Goal: Task Accomplishment & Management: Use online tool/utility

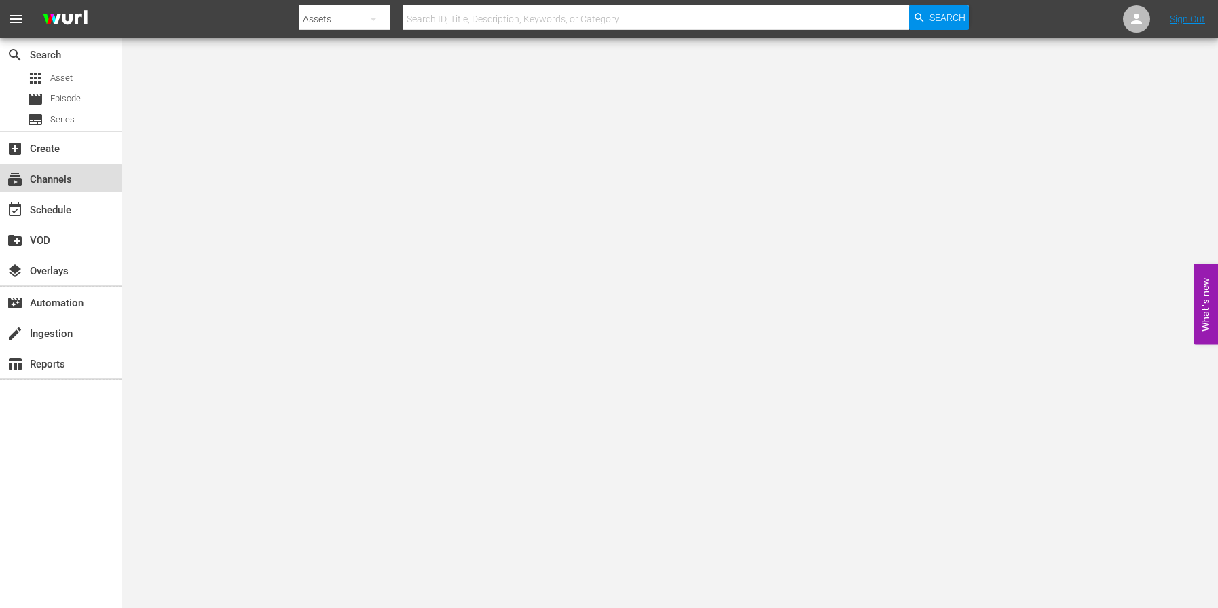
click at [48, 183] on div "subscriptions Channels" at bounding box center [38, 177] width 76 height 12
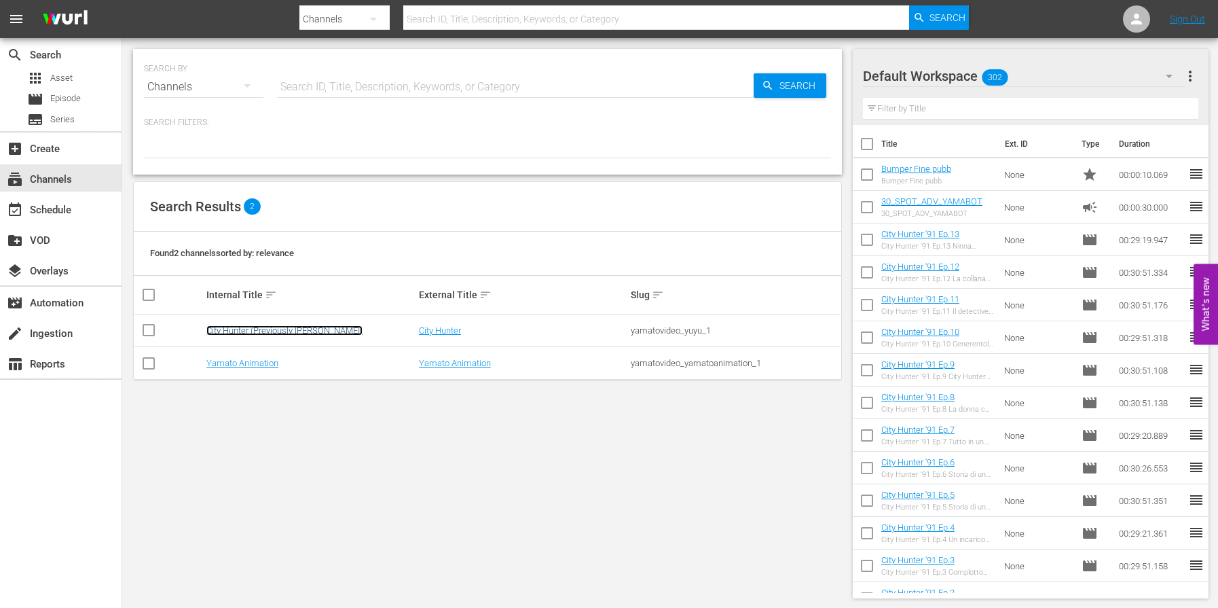
click at [232, 329] on link "City Hunter (Previously [PERSON_NAME])" at bounding box center [284, 330] width 156 height 10
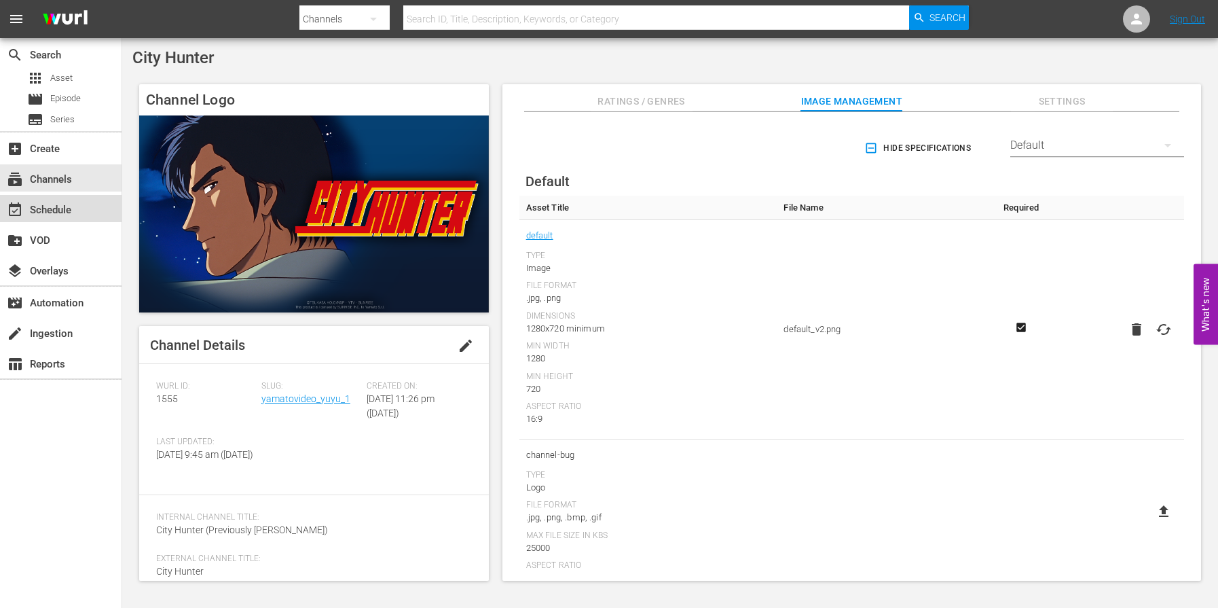
click at [82, 204] on div "event_available Schedule" at bounding box center [61, 208] width 122 height 27
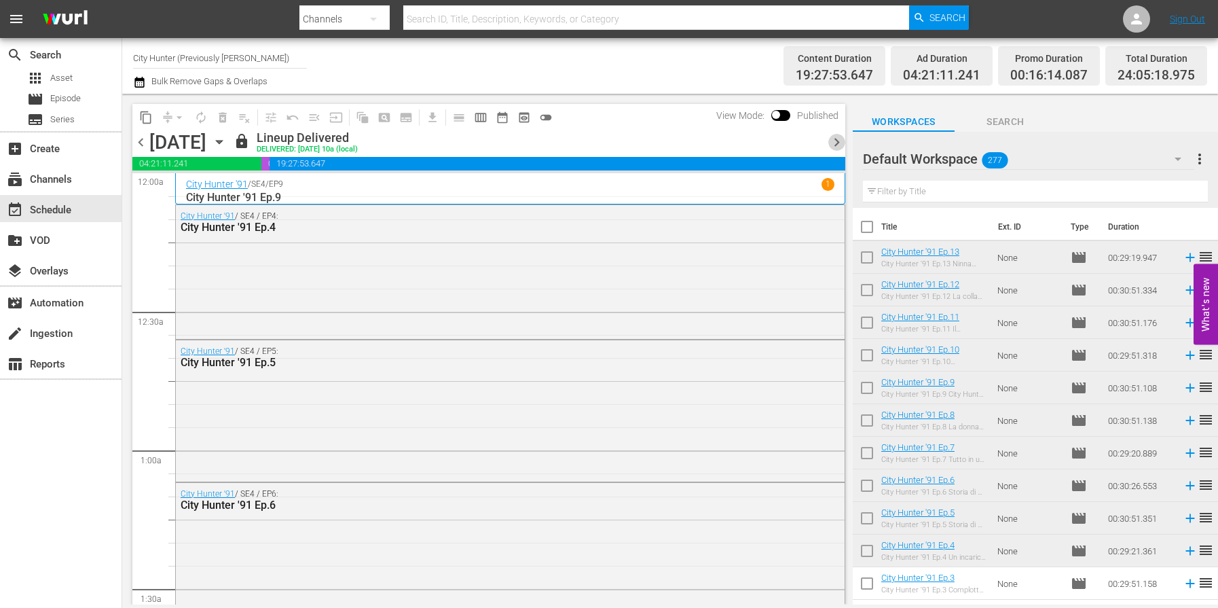
click at [840, 143] on span "chevron_right" at bounding box center [837, 142] width 17 height 17
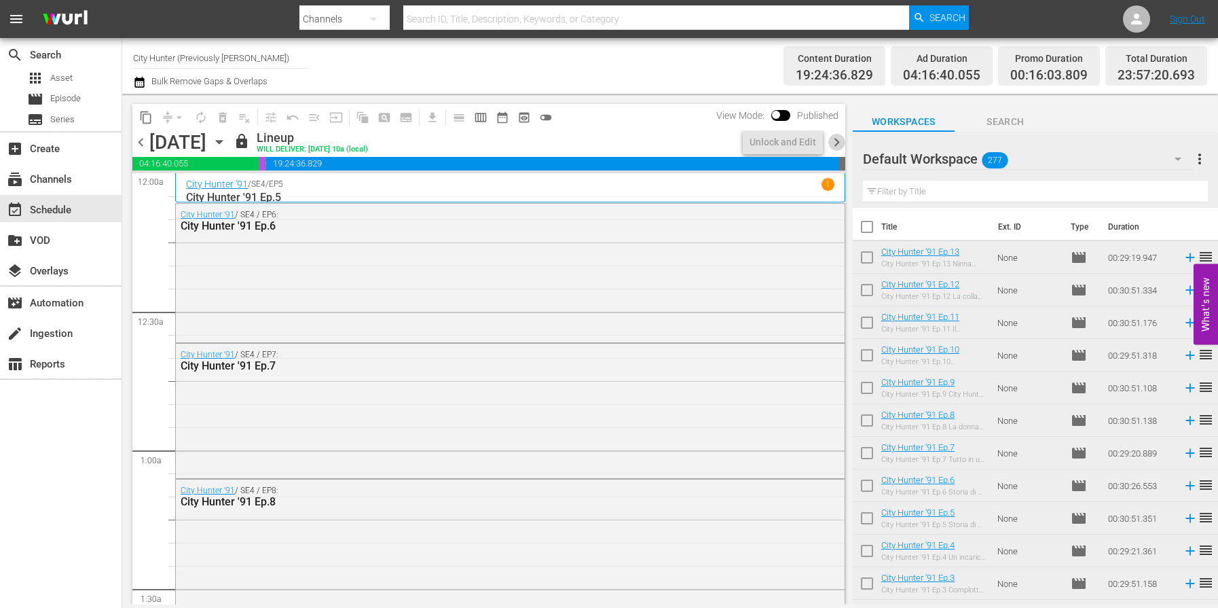
click at [840, 143] on span "chevron_right" at bounding box center [837, 142] width 17 height 17
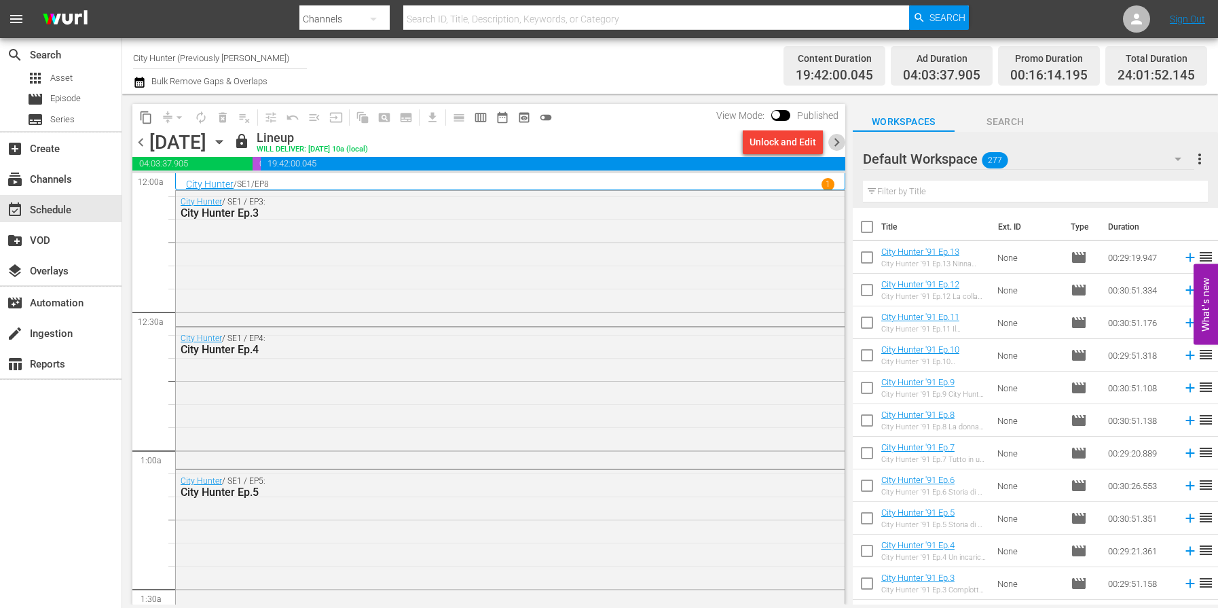
click at [840, 143] on span "chevron_right" at bounding box center [837, 142] width 17 height 17
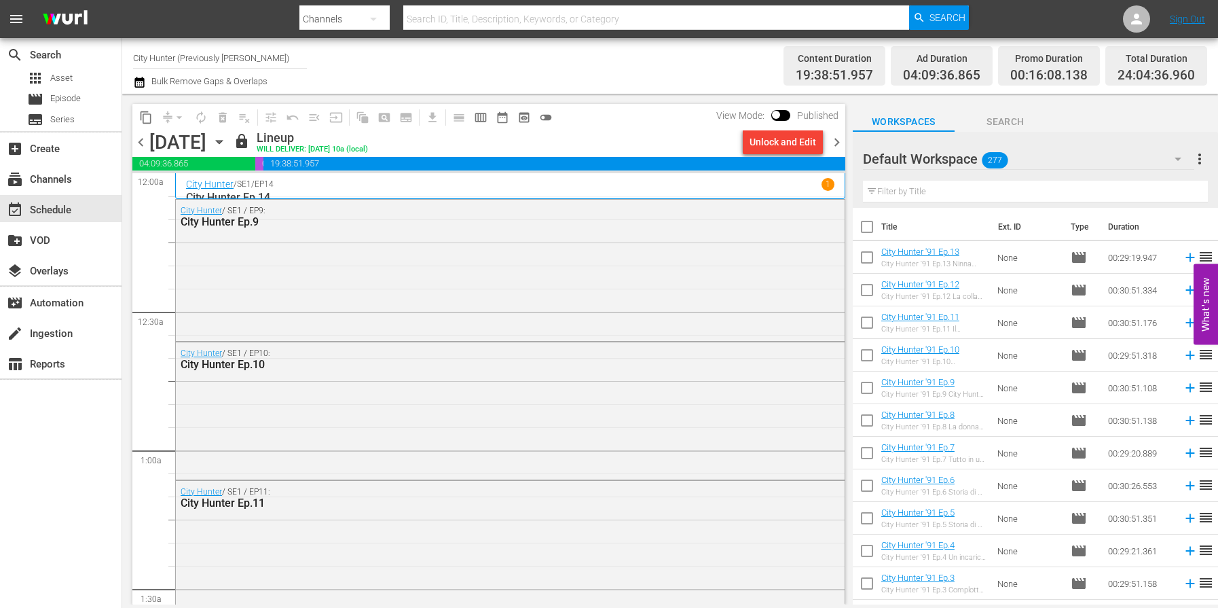
click at [840, 143] on span "chevron_right" at bounding box center [837, 142] width 17 height 17
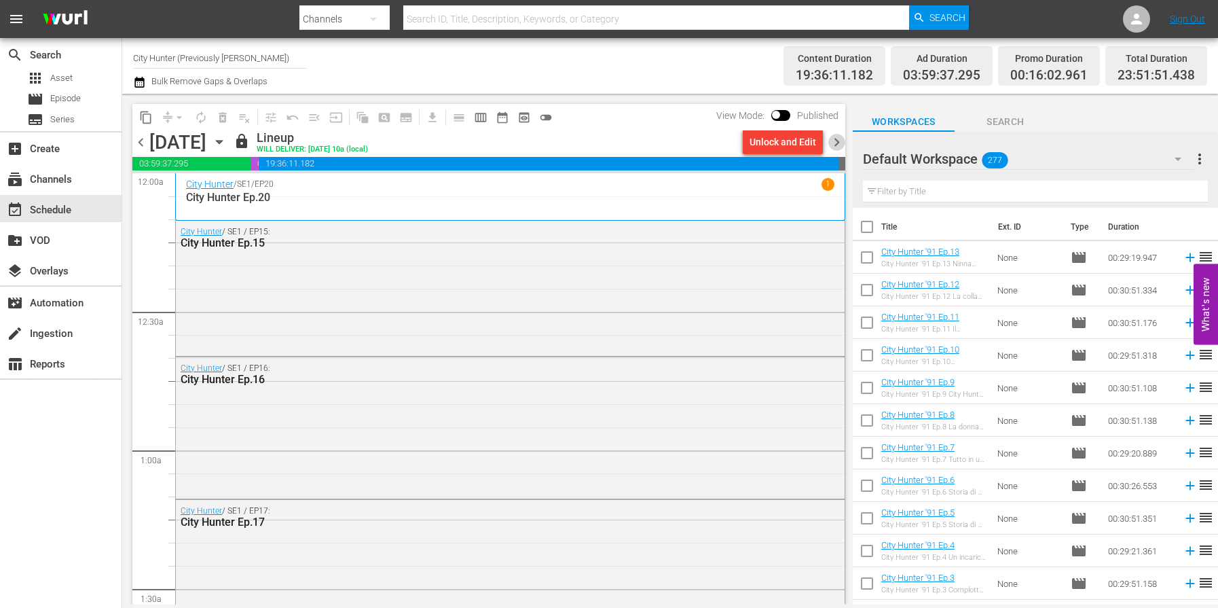
click at [840, 144] on span "chevron_right" at bounding box center [837, 142] width 17 height 17
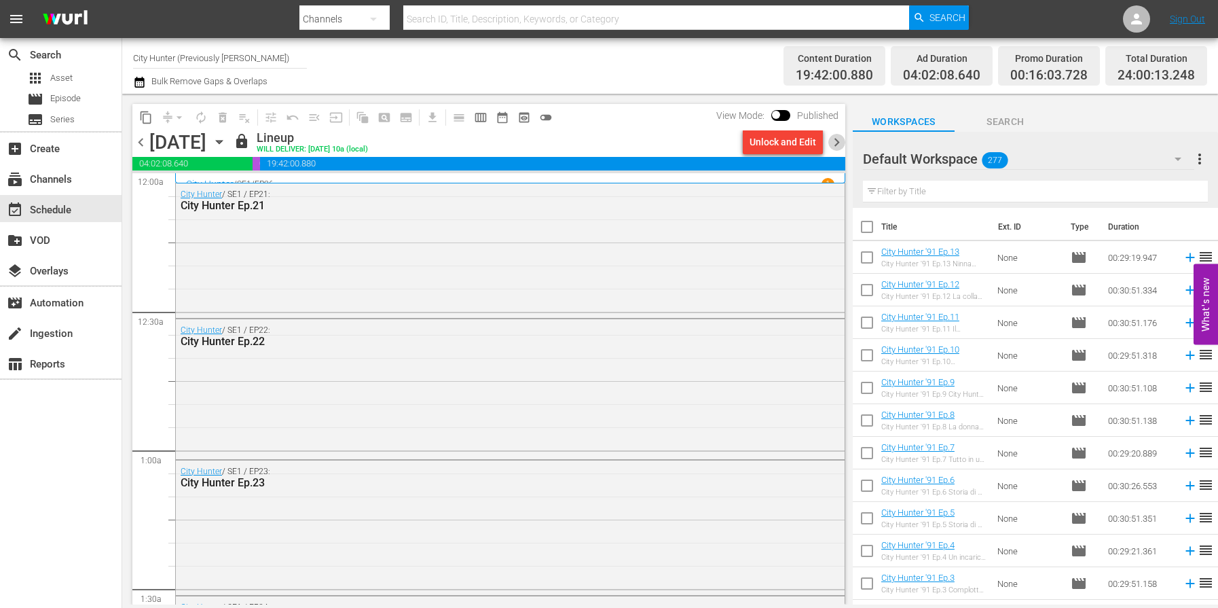
click at [839, 144] on span "chevron_right" at bounding box center [837, 142] width 17 height 17
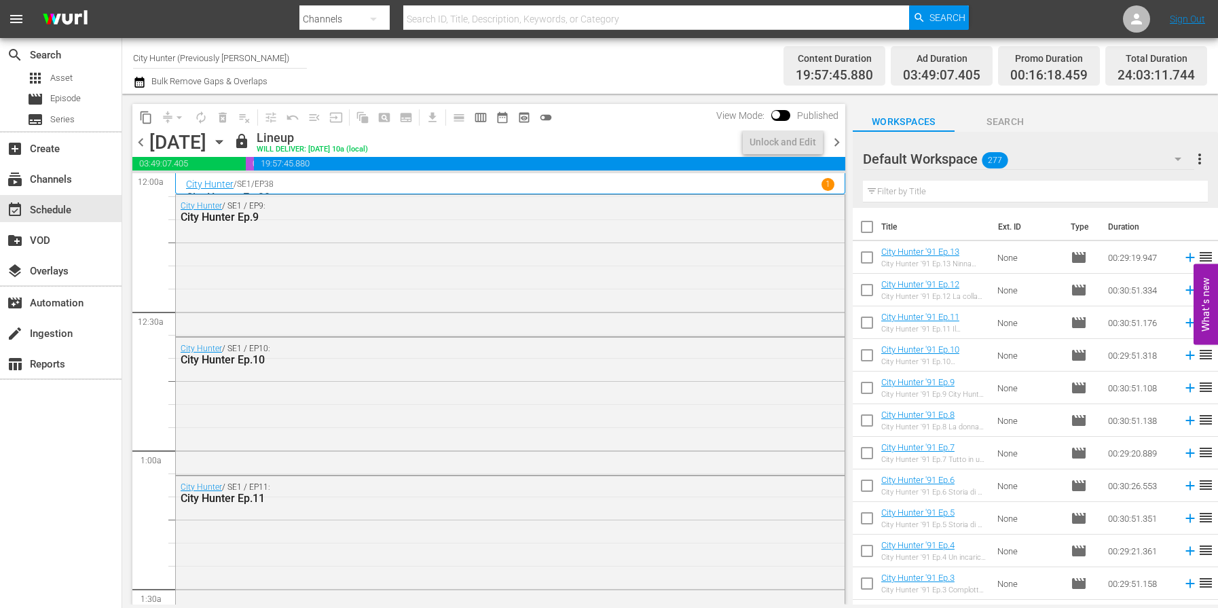
click at [839, 144] on span "chevron_right" at bounding box center [837, 142] width 17 height 17
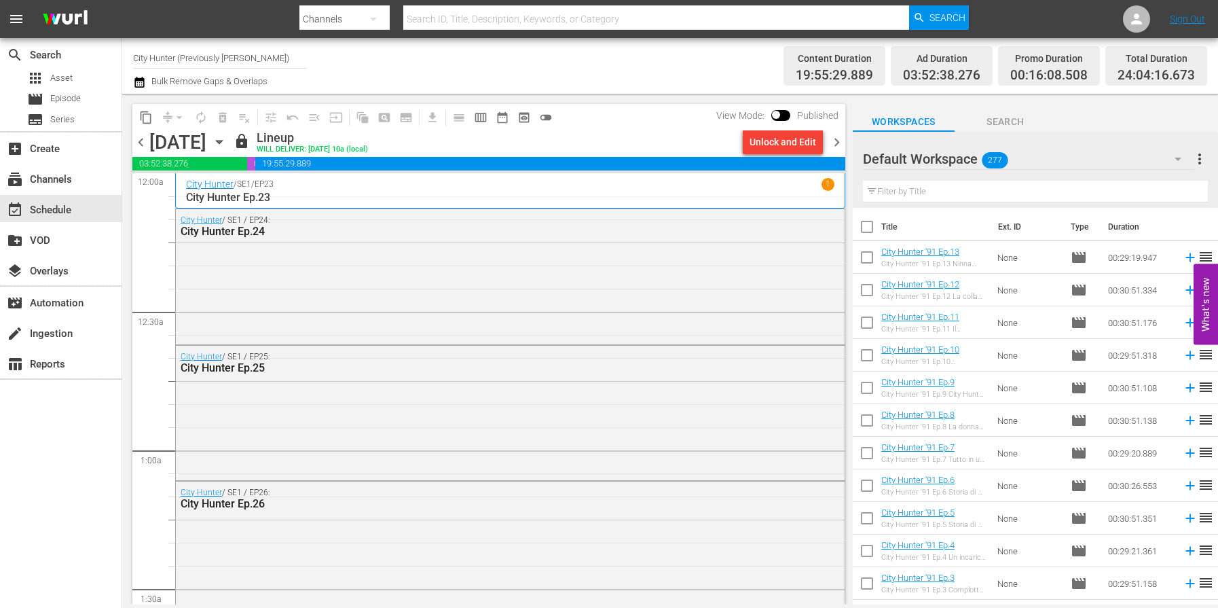
click at [839, 144] on span "chevron_right" at bounding box center [837, 142] width 17 height 17
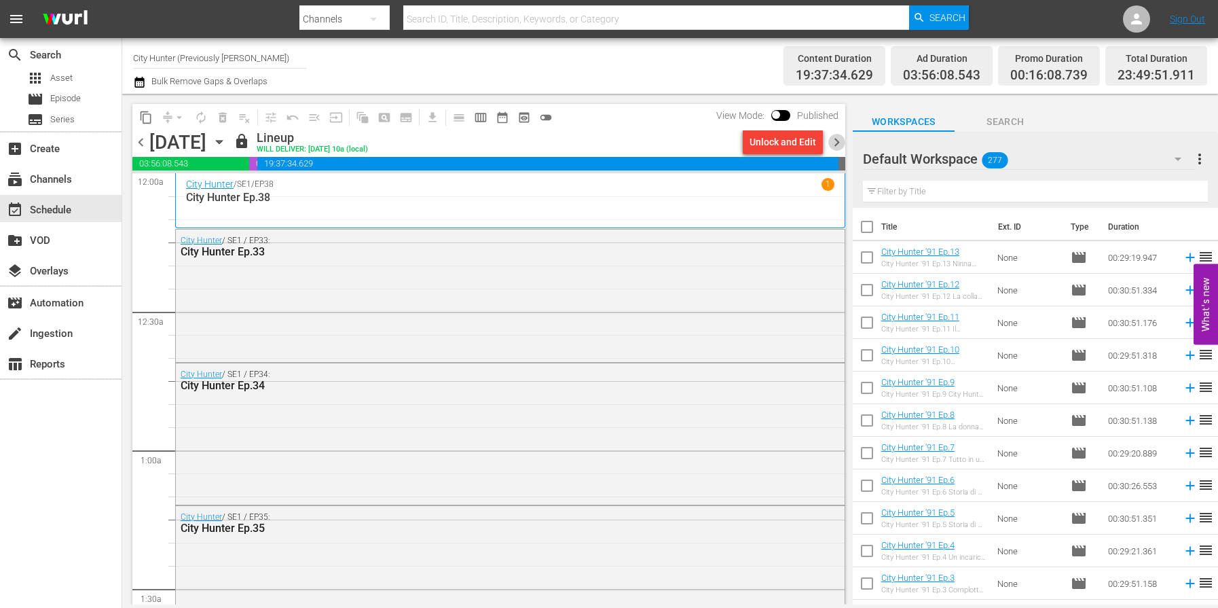
click at [839, 144] on span "chevron_right" at bounding box center [837, 142] width 17 height 17
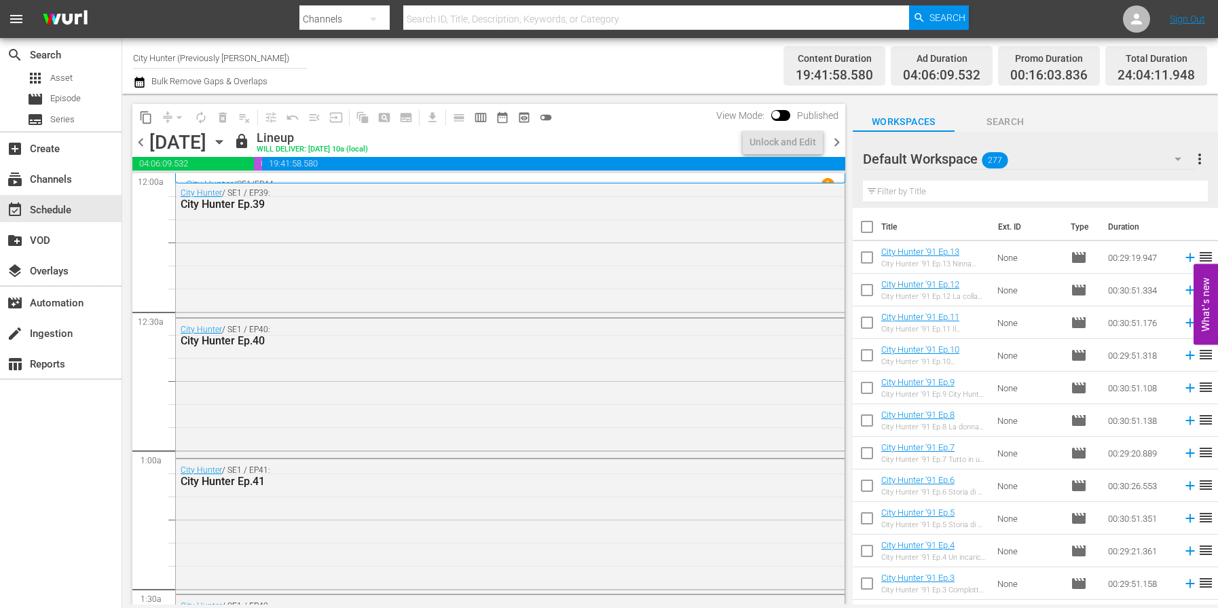
click at [839, 144] on span "chevron_right" at bounding box center [837, 142] width 17 height 17
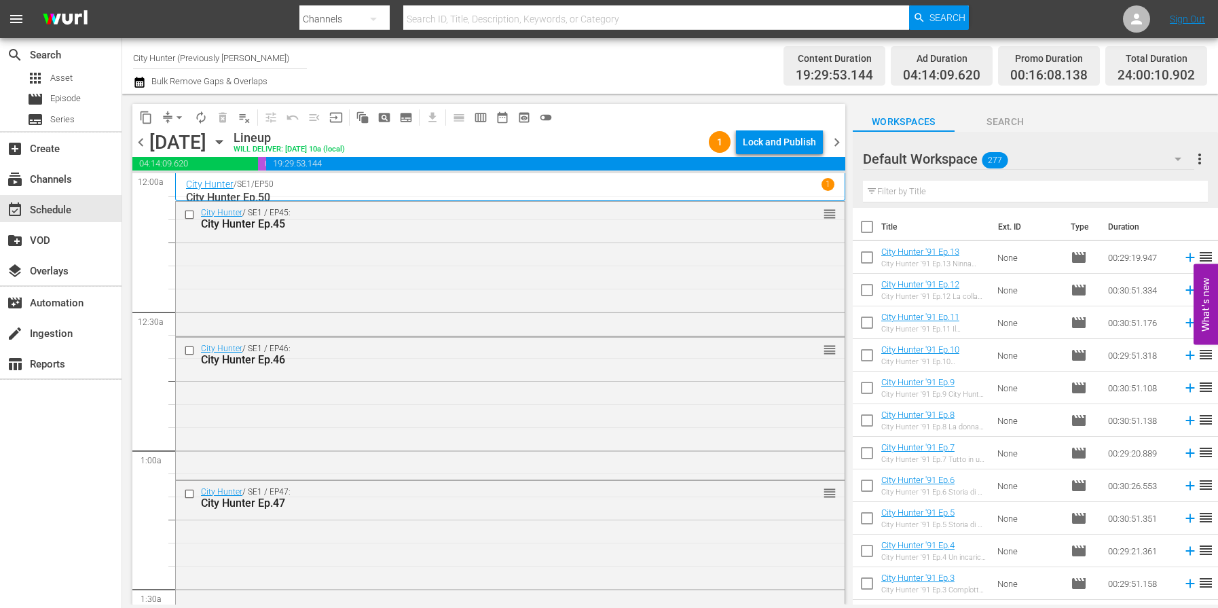
click at [839, 144] on span "chevron_right" at bounding box center [837, 142] width 17 height 17
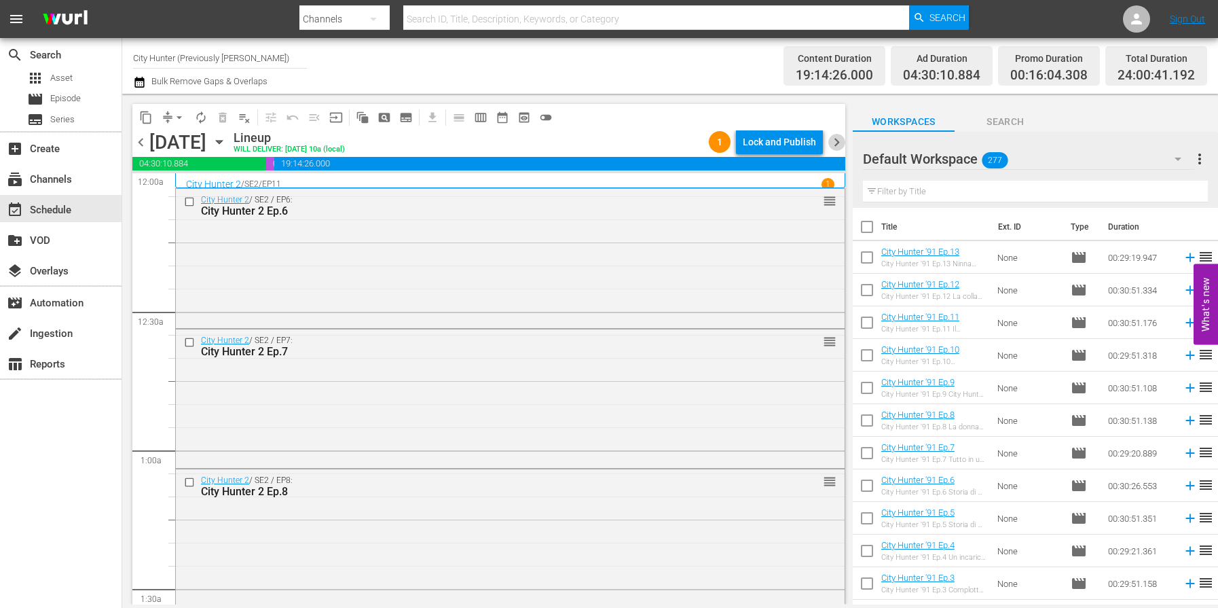
click at [839, 144] on span "chevron_right" at bounding box center [837, 142] width 17 height 17
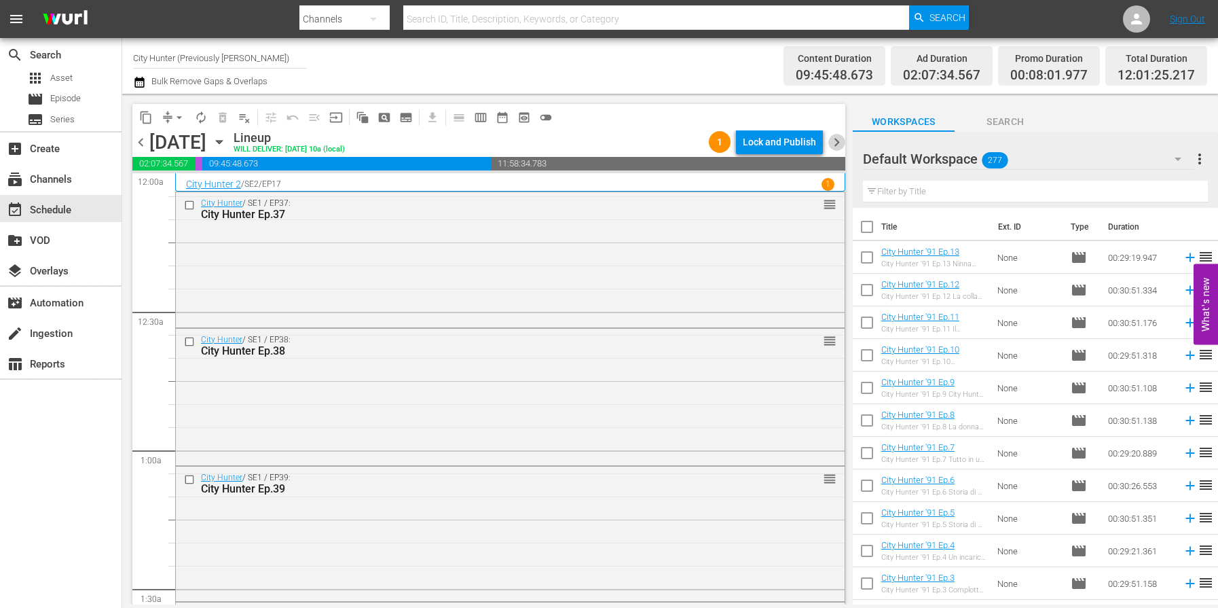
click at [839, 144] on span "chevron_right" at bounding box center [837, 142] width 17 height 17
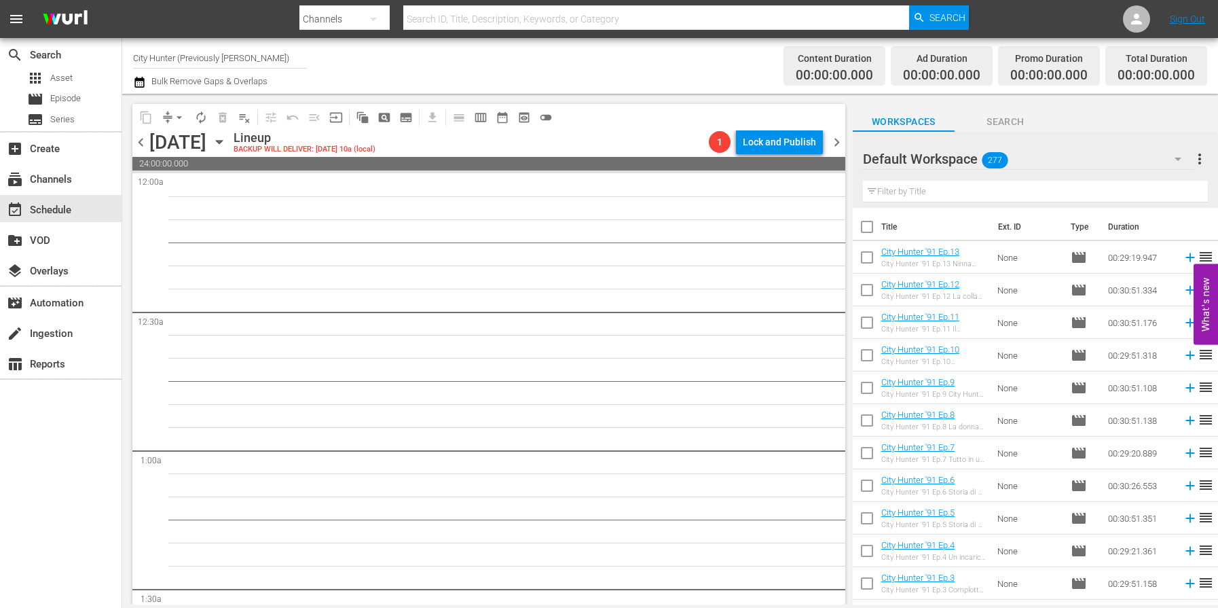
click at [141, 145] on span "chevron_left" at bounding box center [140, 142] width 17 height 17
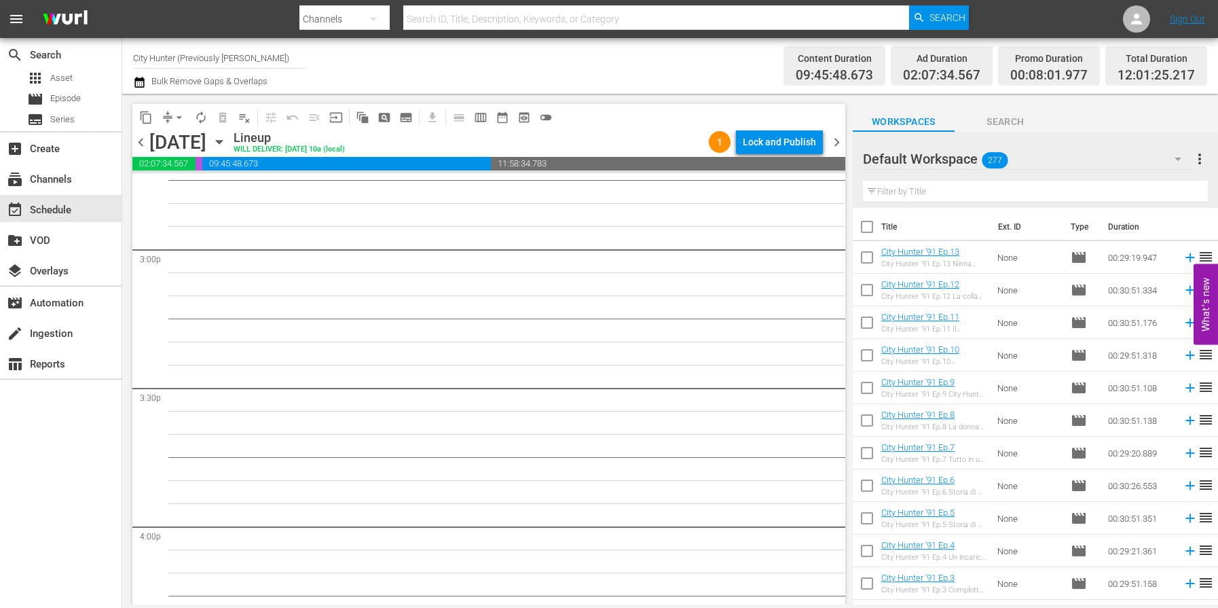
scroll to position [4324, 0]
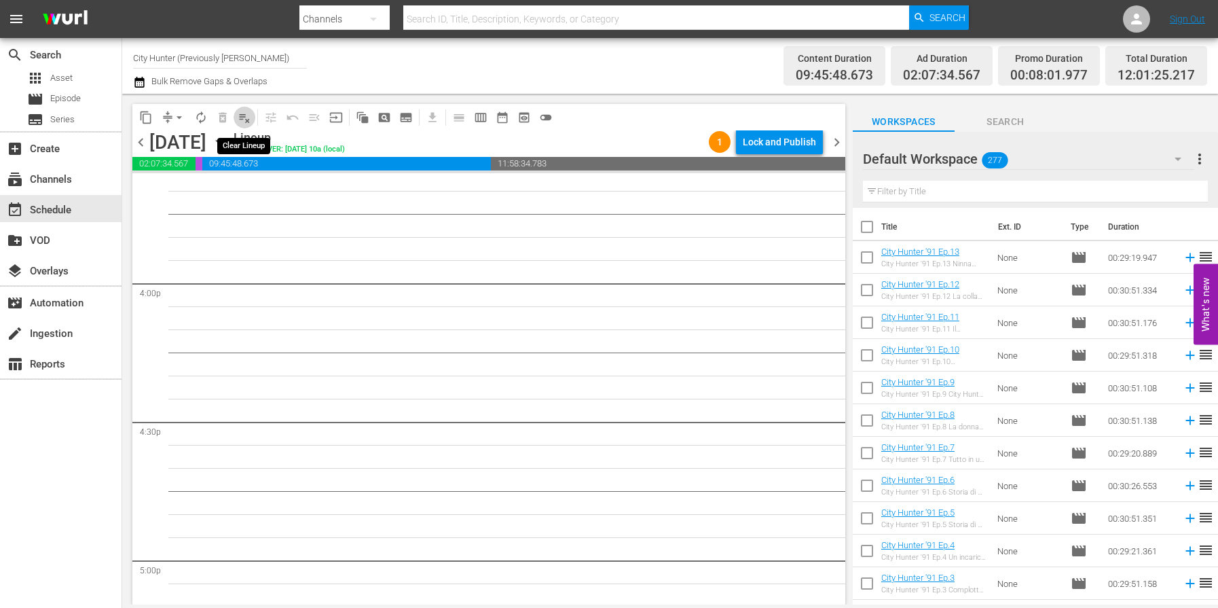
click at [244, 116] on span "playlist_remove_outlined" at bounding box center [245, 118] width 14 height 14
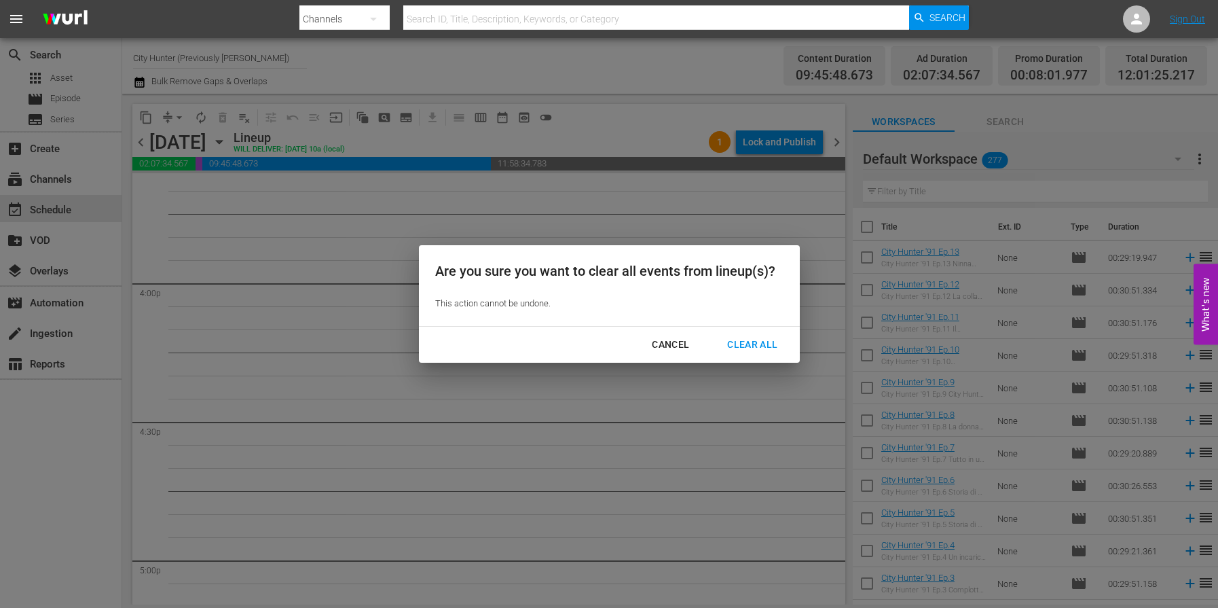
click at [732, 343] on div "Clear All" at bounding box center [753, 344] width 72 height 17
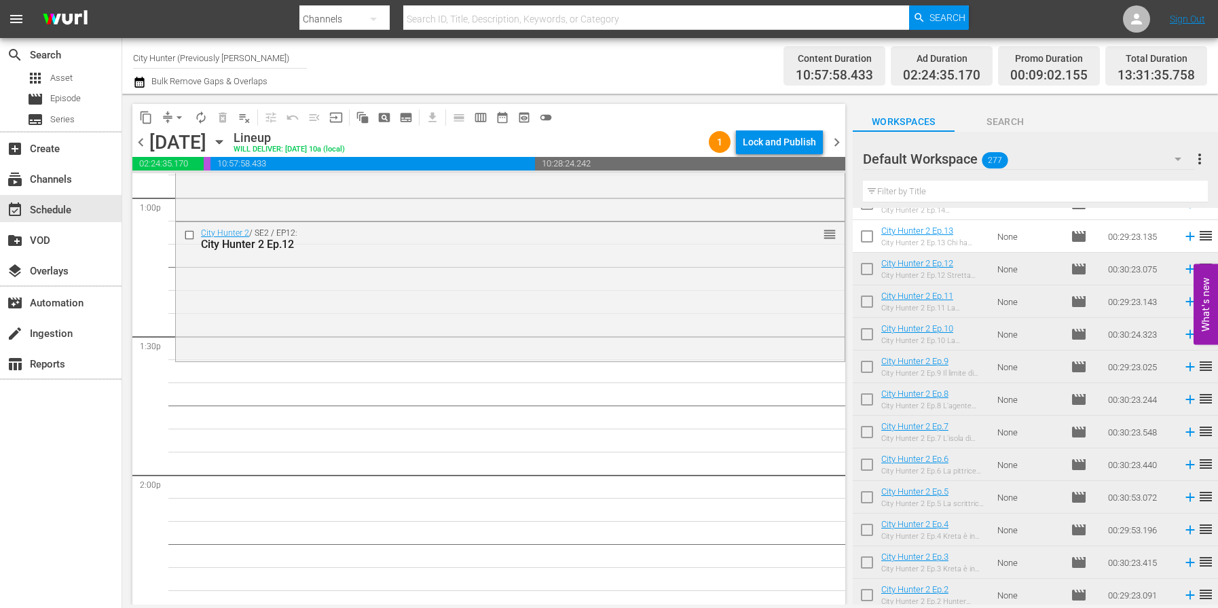
scroll to position [3614, 0]
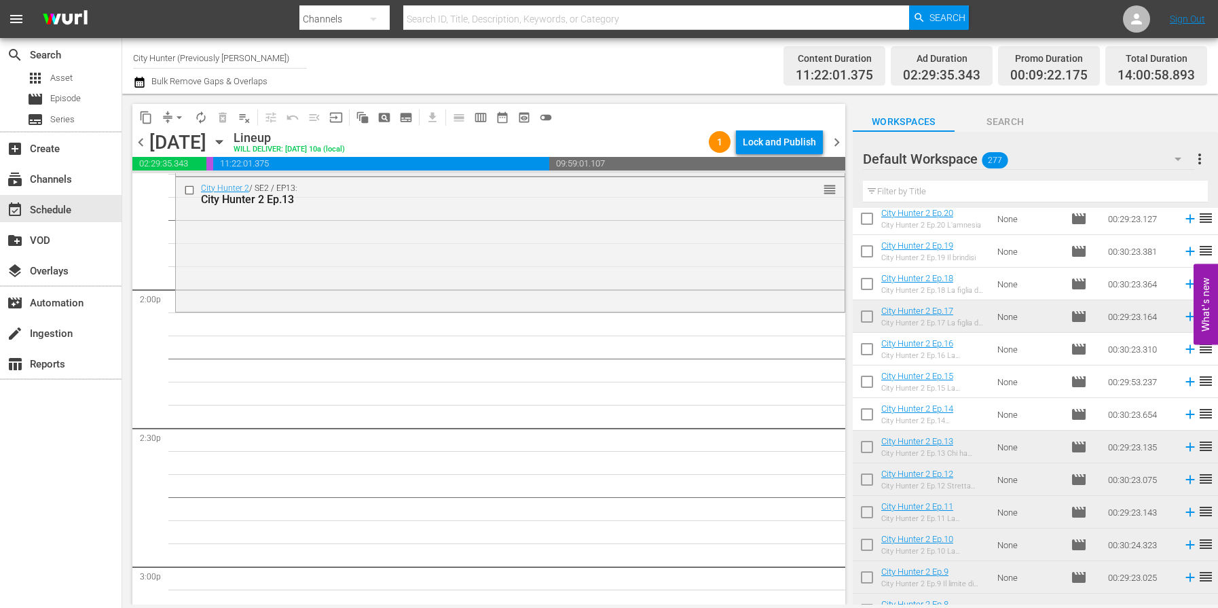
scroll to position [3770, 0]
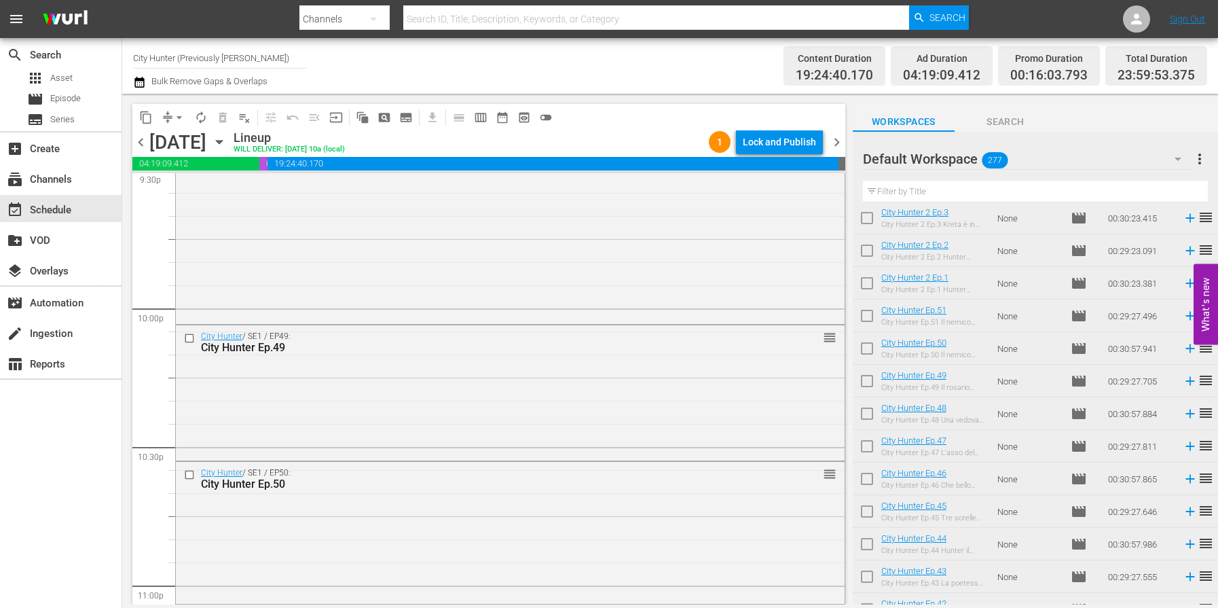
scroll to position [5943, 0]
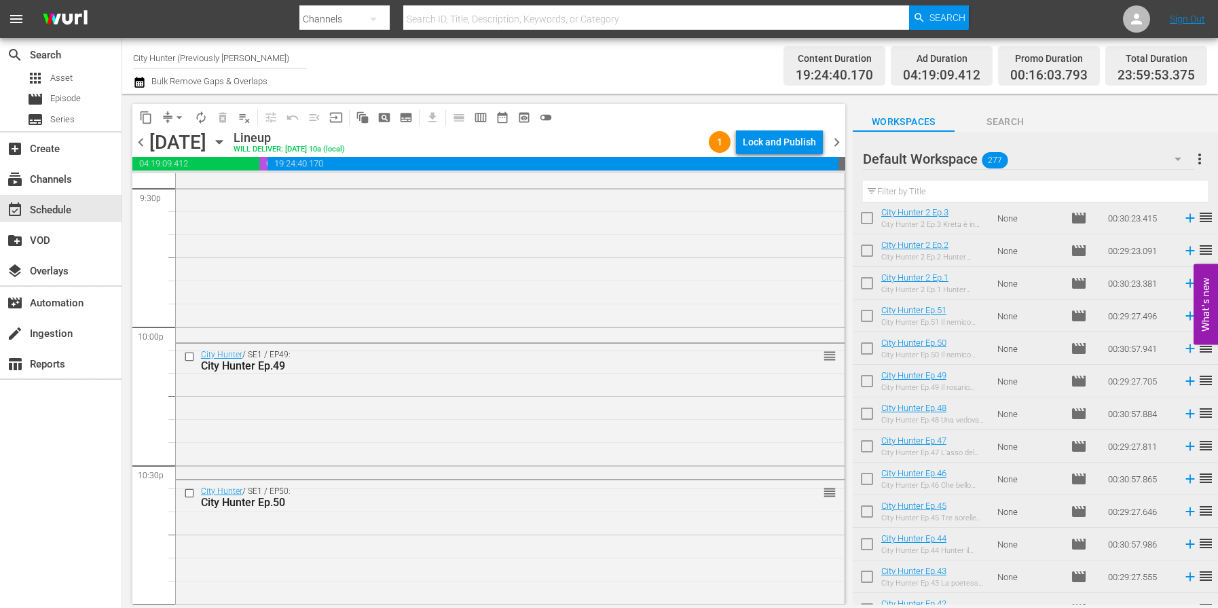
click at [833, 149] on span "chevron_right" at bounding box center [837, 142] width 17 height 17
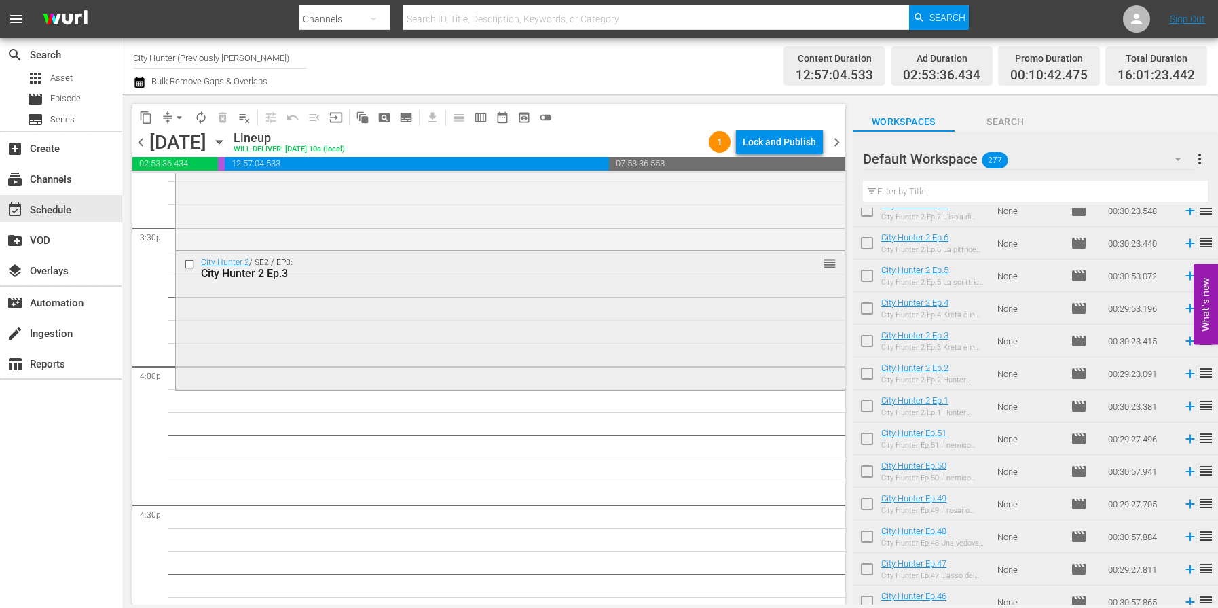
scroll to position [4328, 0]
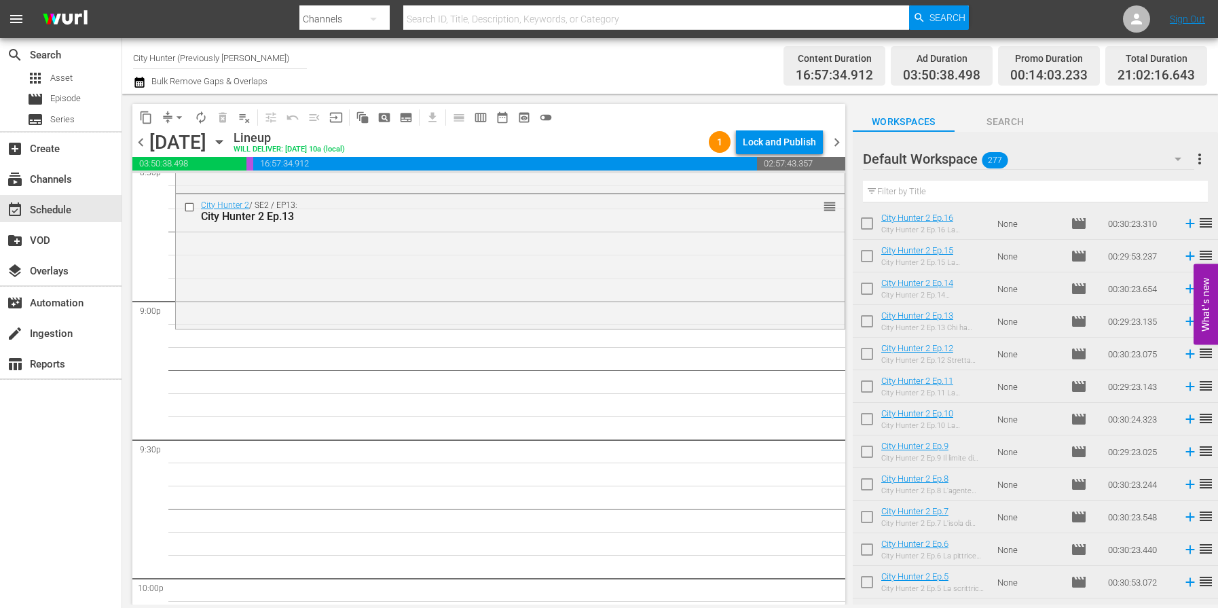
scroll to position [5693, 0]
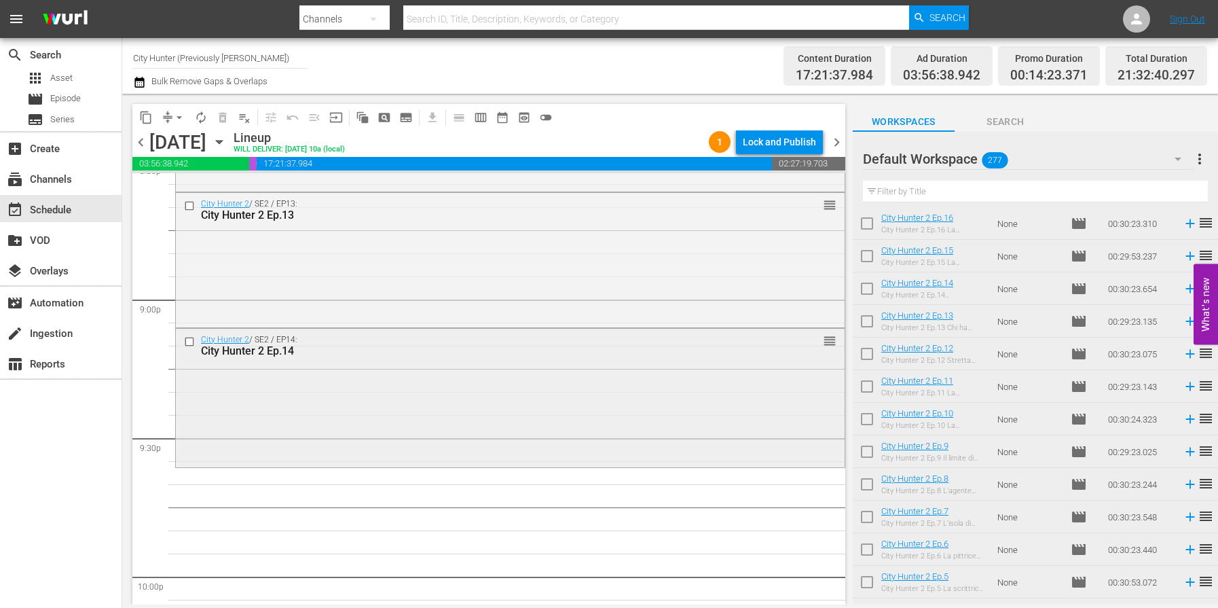
click at [193, 339] on input "checkbox" at bounding box center [191, 342] width 14 height 12
click at [223, 116] on span "delete_forever_outlined" at bounding box center [223, 118] width 14 height 14
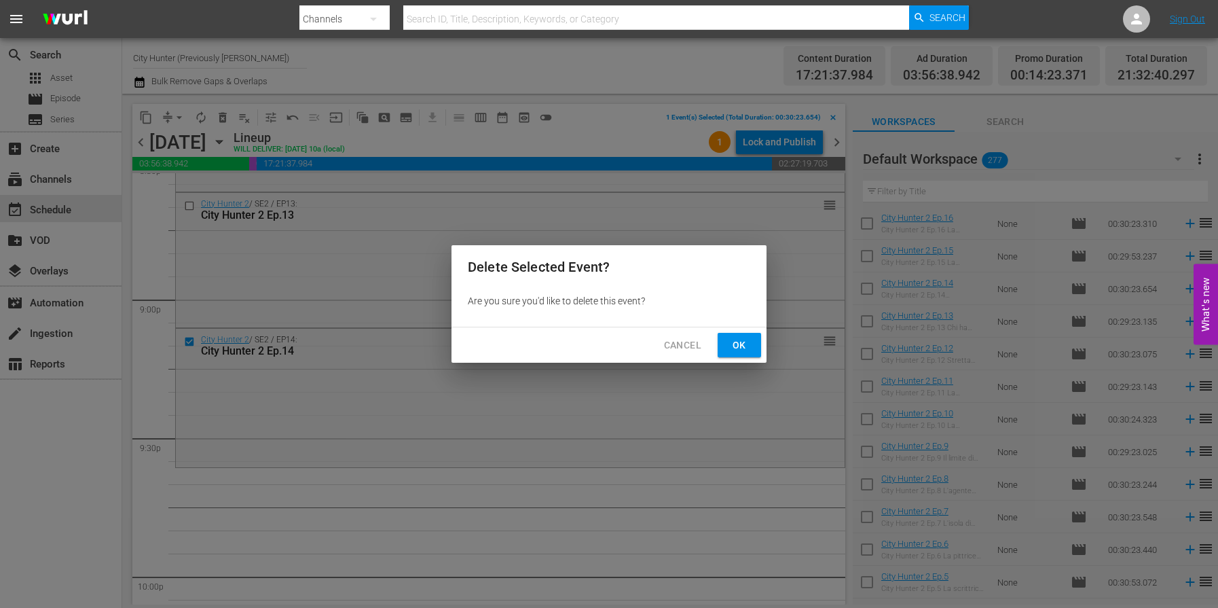
click at [734, 337] on span "Ok" at bounding box center [740, 345] width 22 height 17
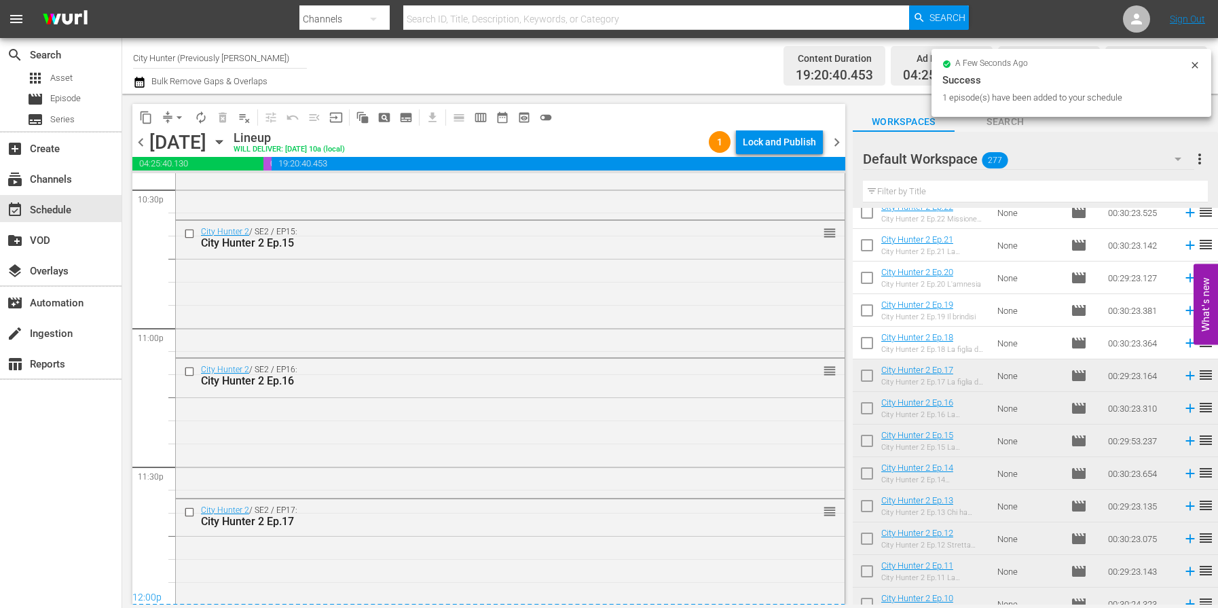
scroll to position [6219, 0]
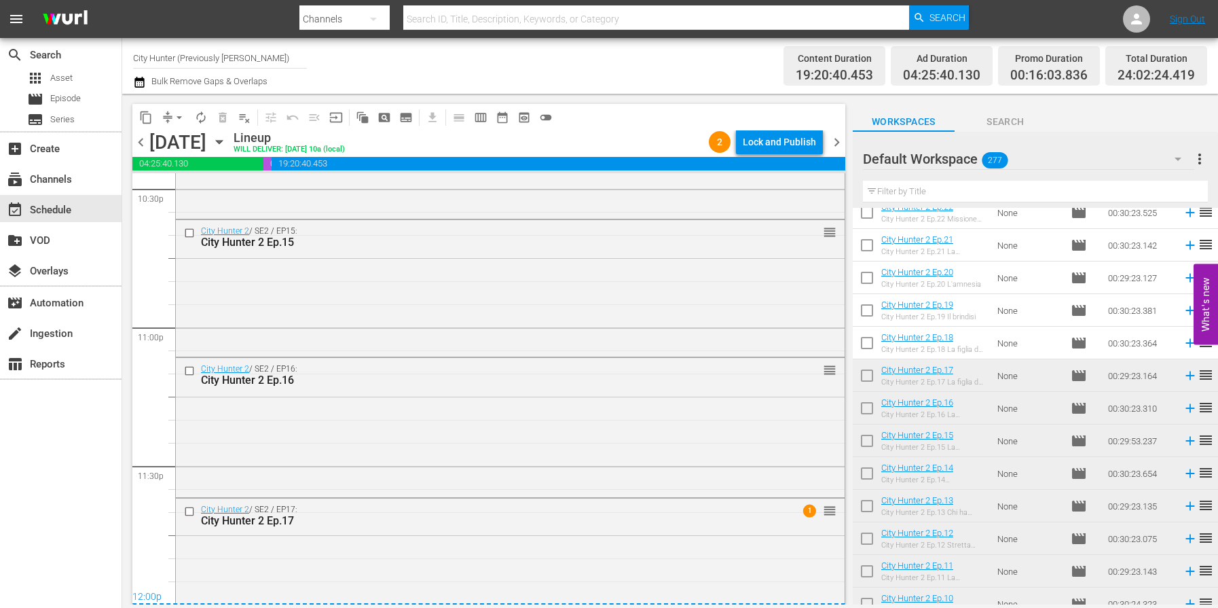
click at [144, 146] on span "chevron_left" at bounding box center [140, 142] width 17 height 17
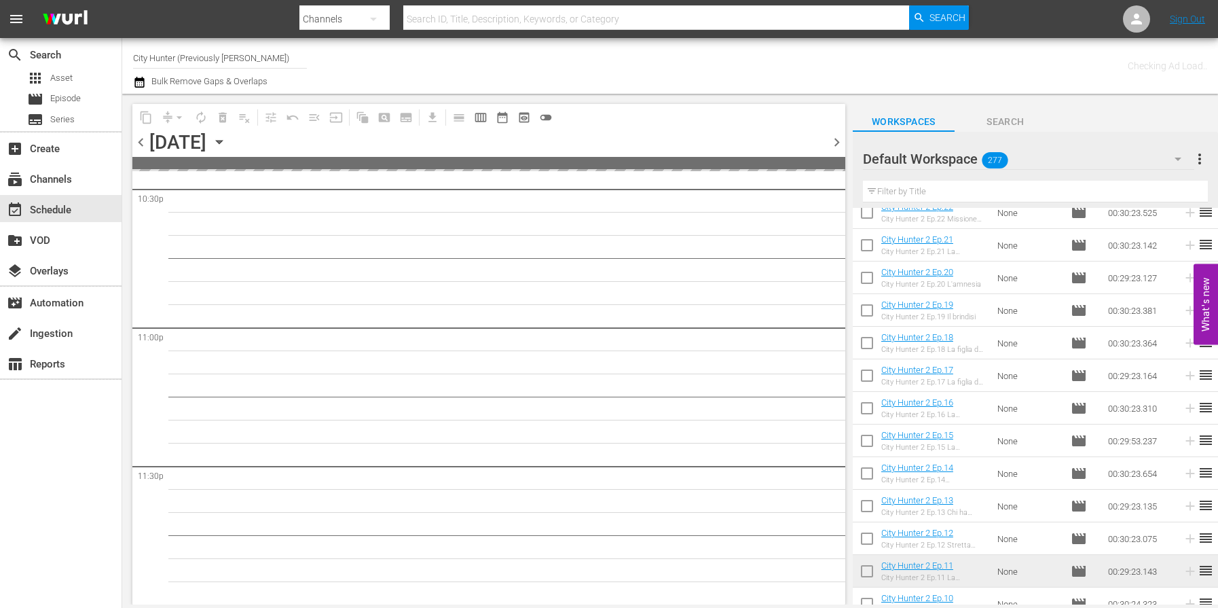
scroll to position [6217, 0]
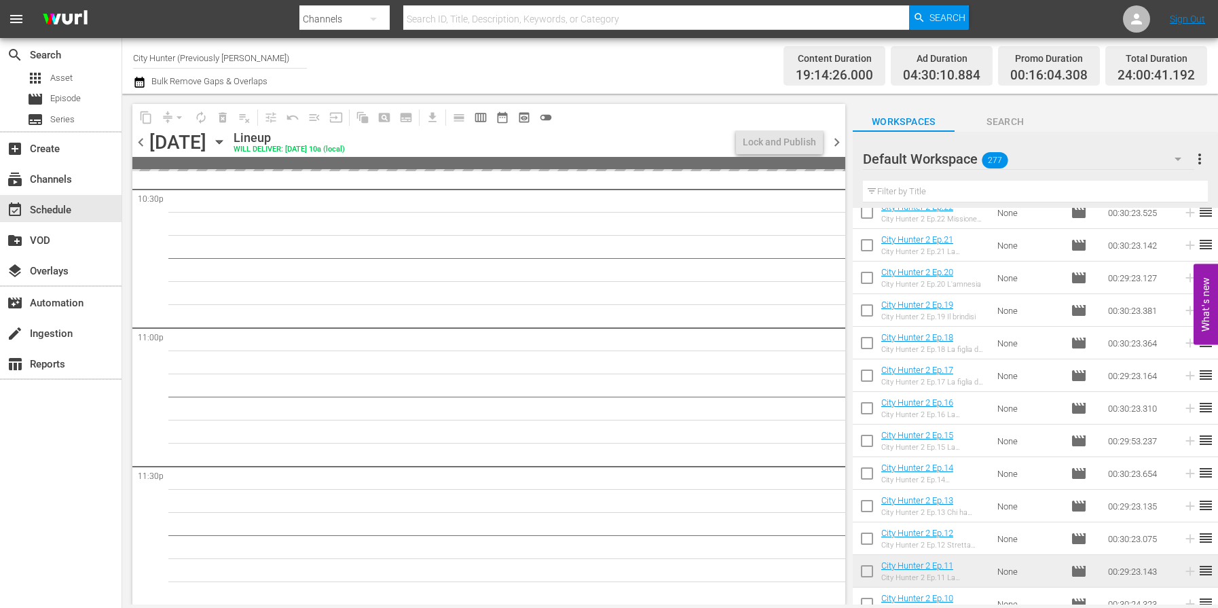
click at [144, 146] on span "chevron_left" at bounding box center [140, 142] width 17 height 17
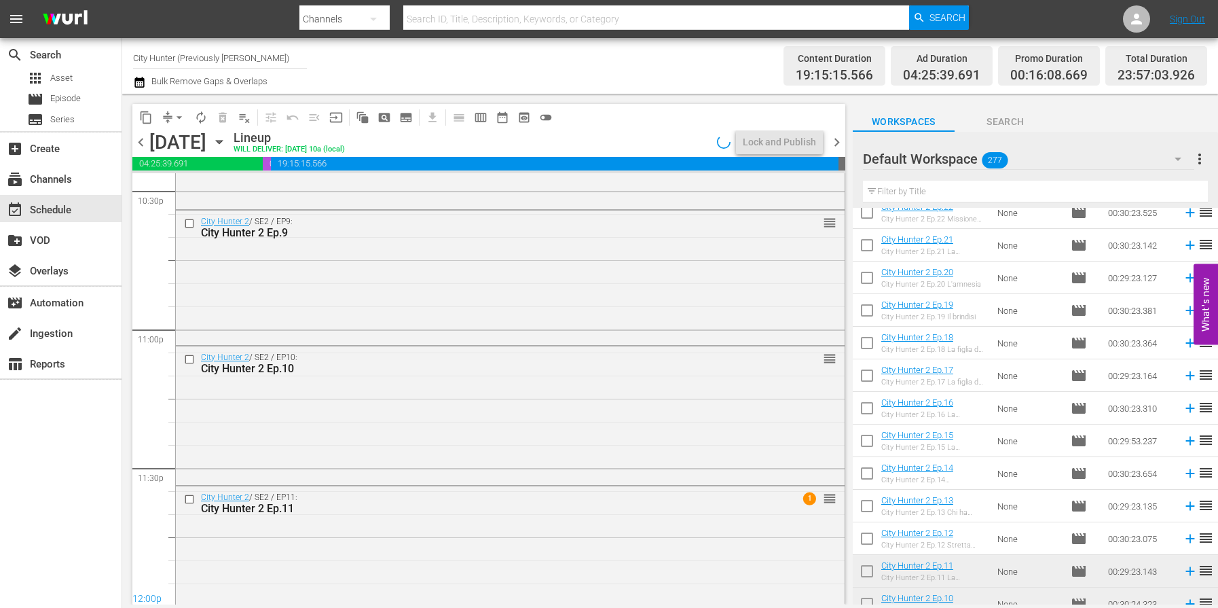
click at [144, 146] on span "chevron_left" at bounding box center [140, 142] width 17 height 17
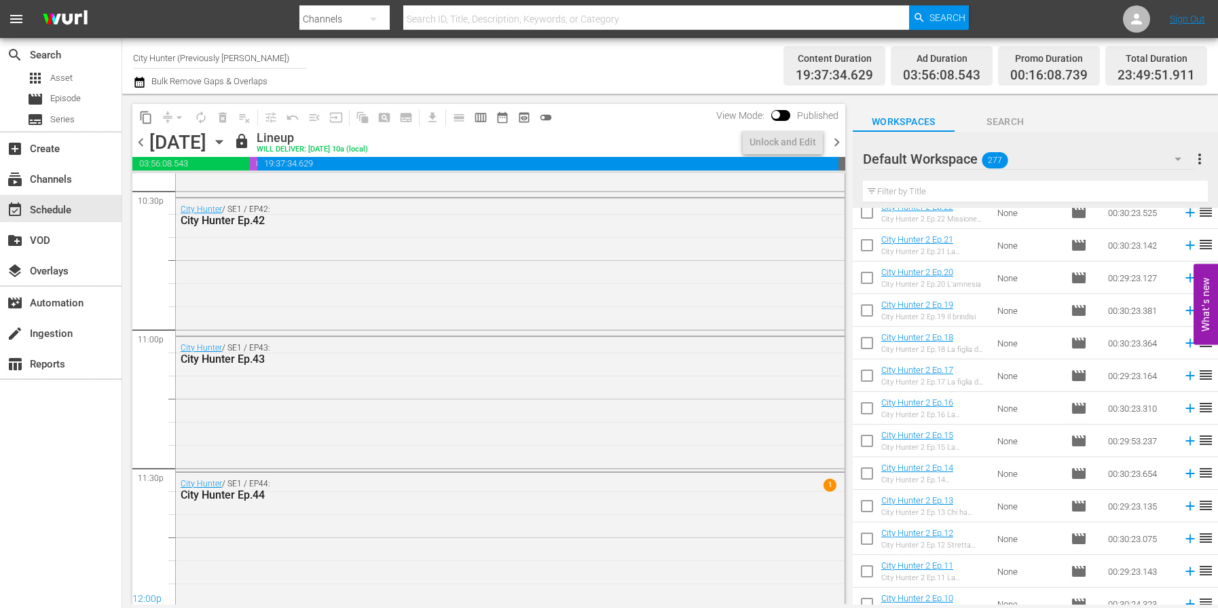
scroll to position [5594, 0]
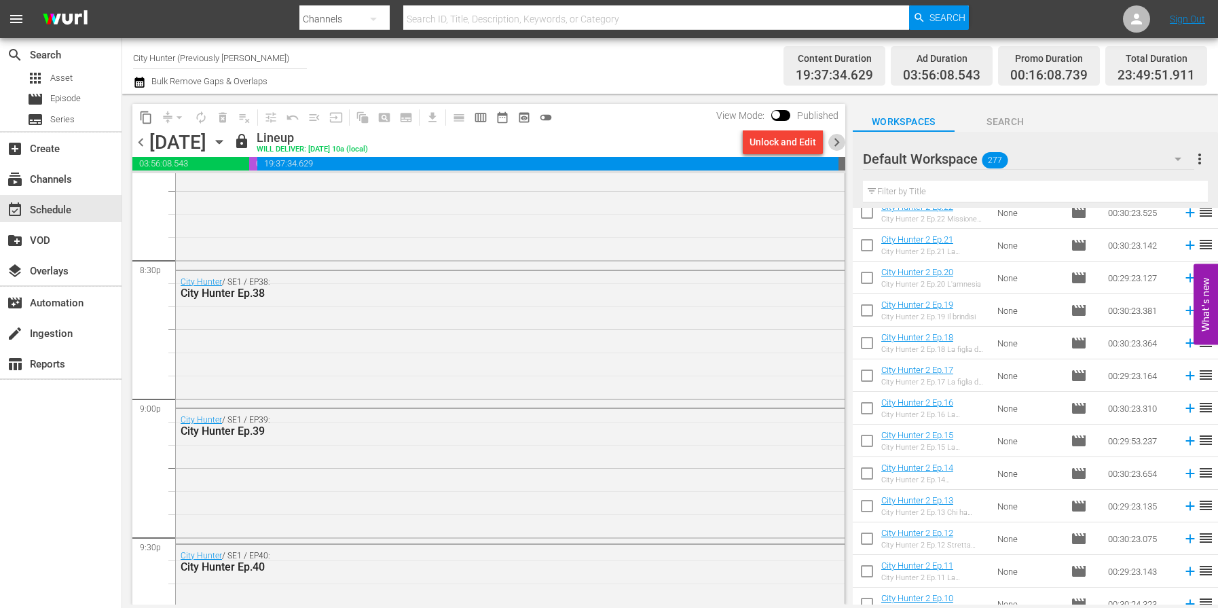
click at [841, 144] on span "chevron_right" at bounding box center [837, 142] width 17 height 17
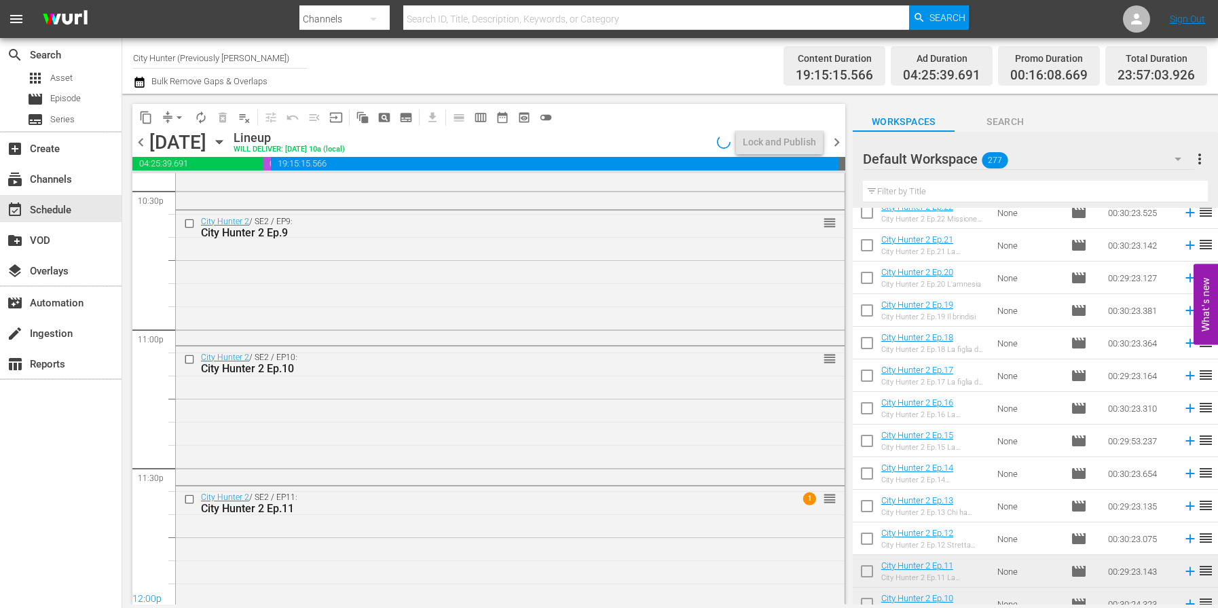
scroll to position [5732, 0]
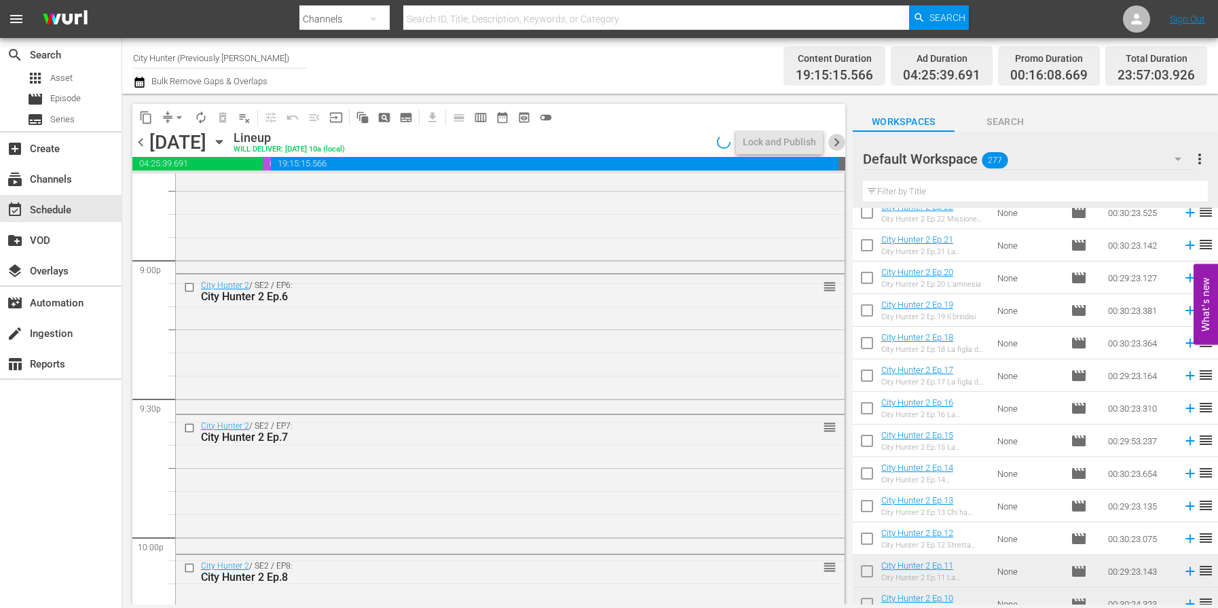
click at [841, 144] on span "chevron_right" at bounding box center [837, 142] width 17 height 17
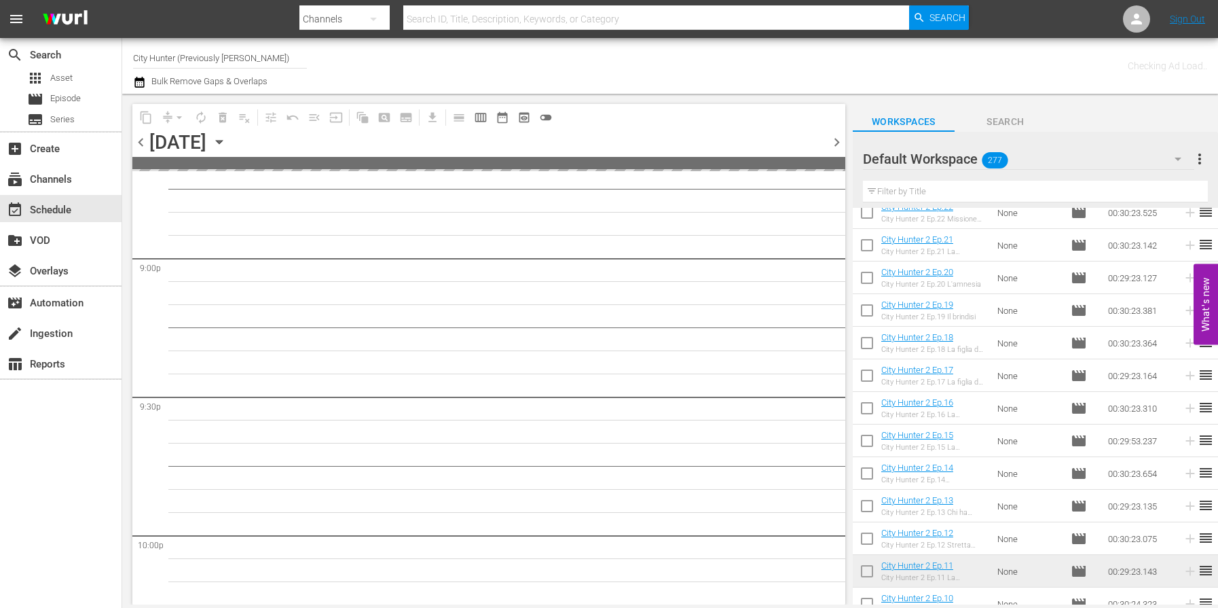
scroll to position [6217, 0]
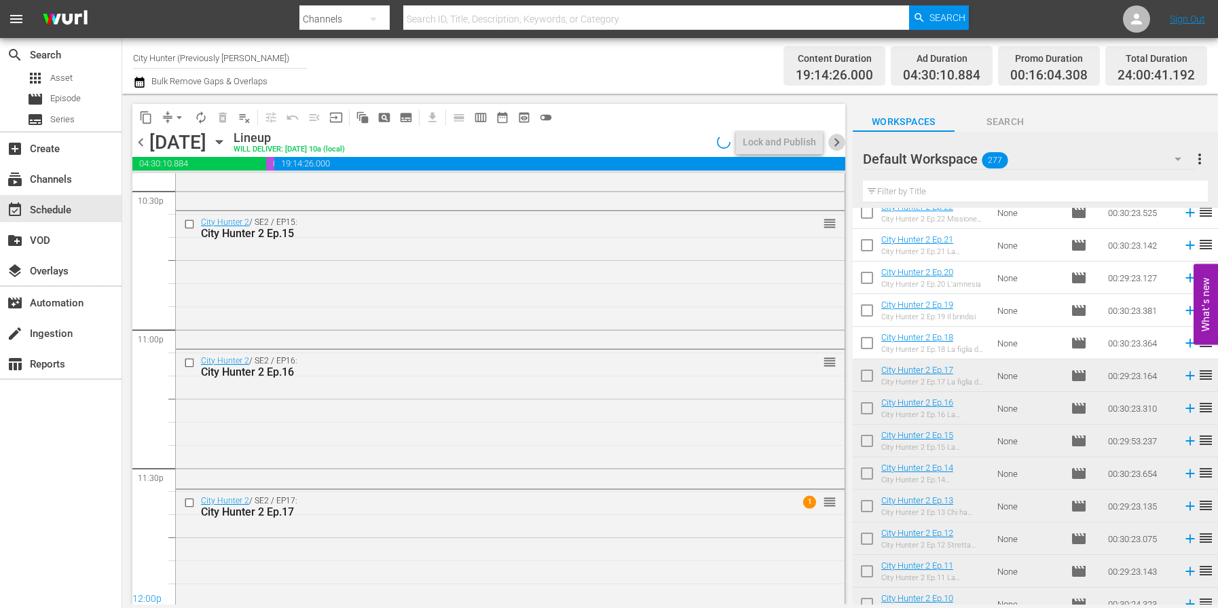
click at [841, 144] on span "chevron_right" at bounding box center [837, 142] width 17 height 17
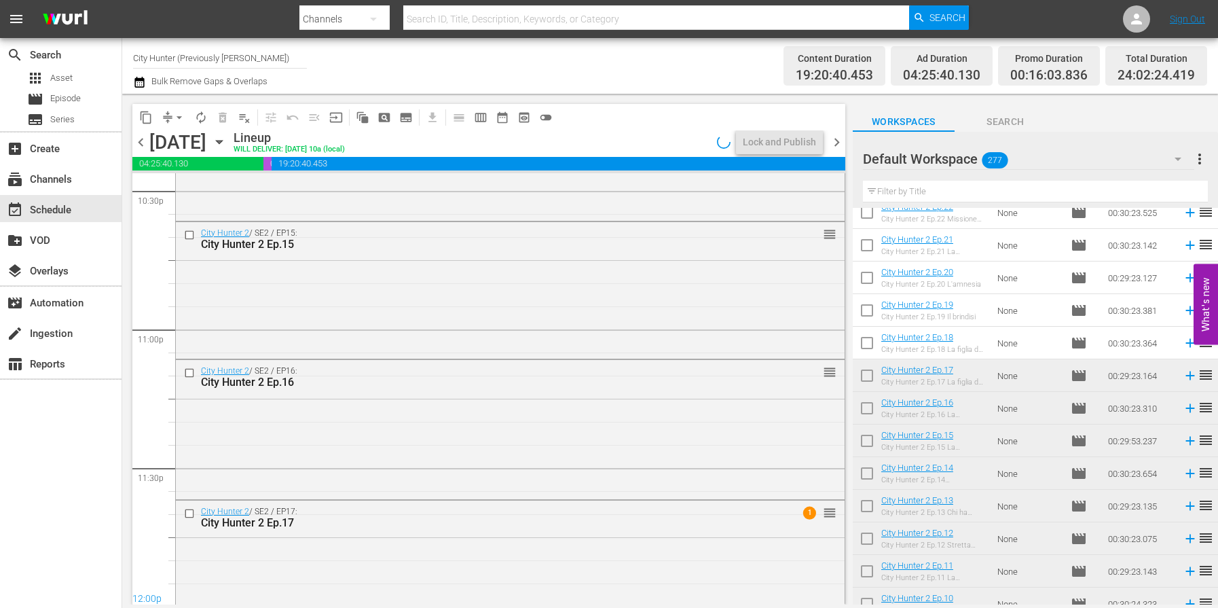
scroll to position [6194, 0]
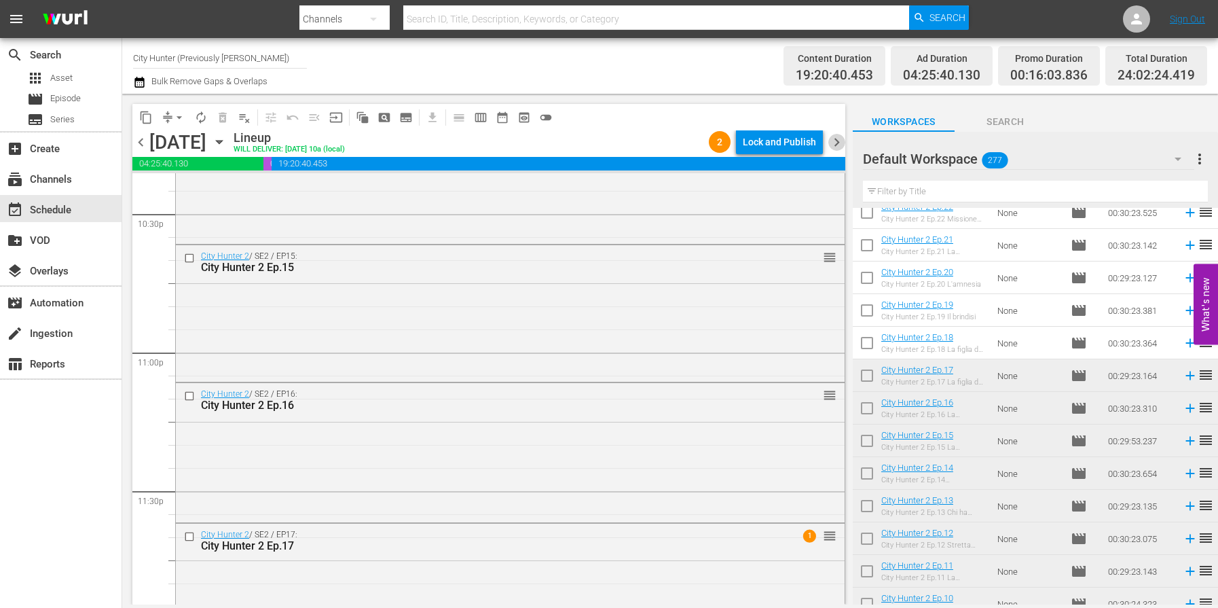
click at [841, 144] on span "chevron_right" at bounding box center [837, 142] width 17 height 17
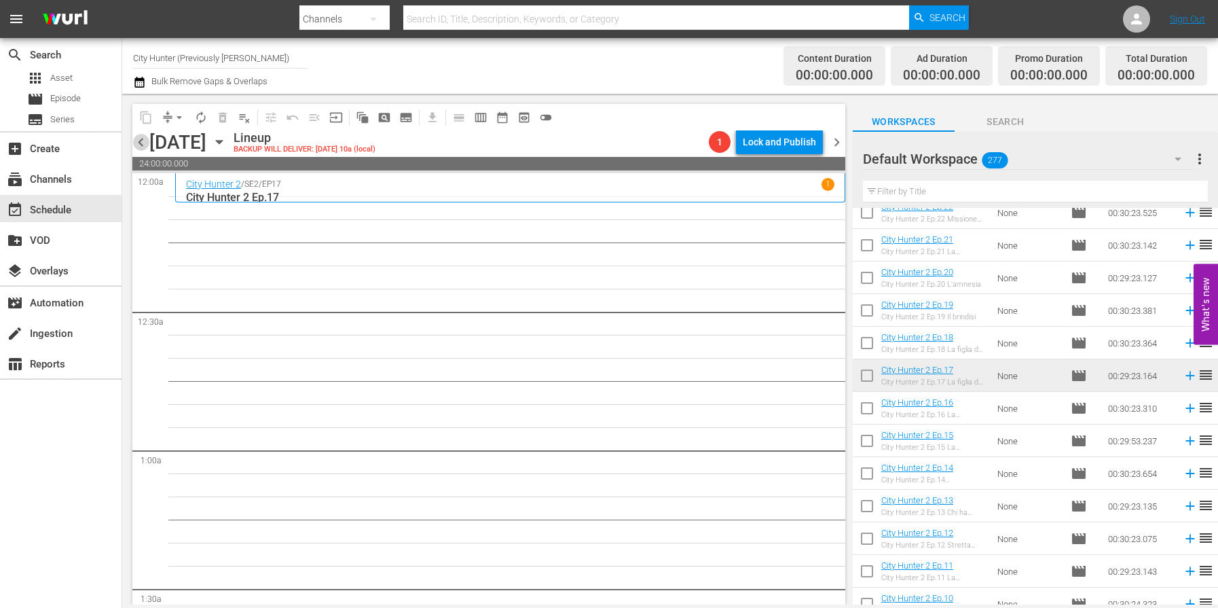
click at [146, 145] on span "chevron_left" at bounding box center [140, 142] width 17 height 17
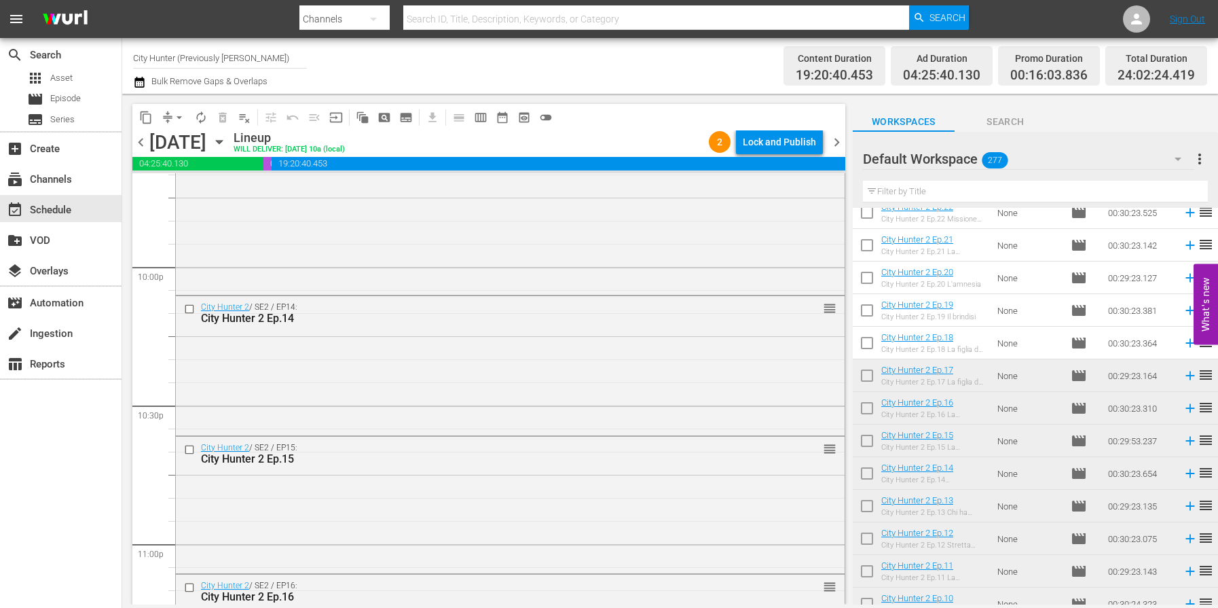
scroll to position [6249, 0]
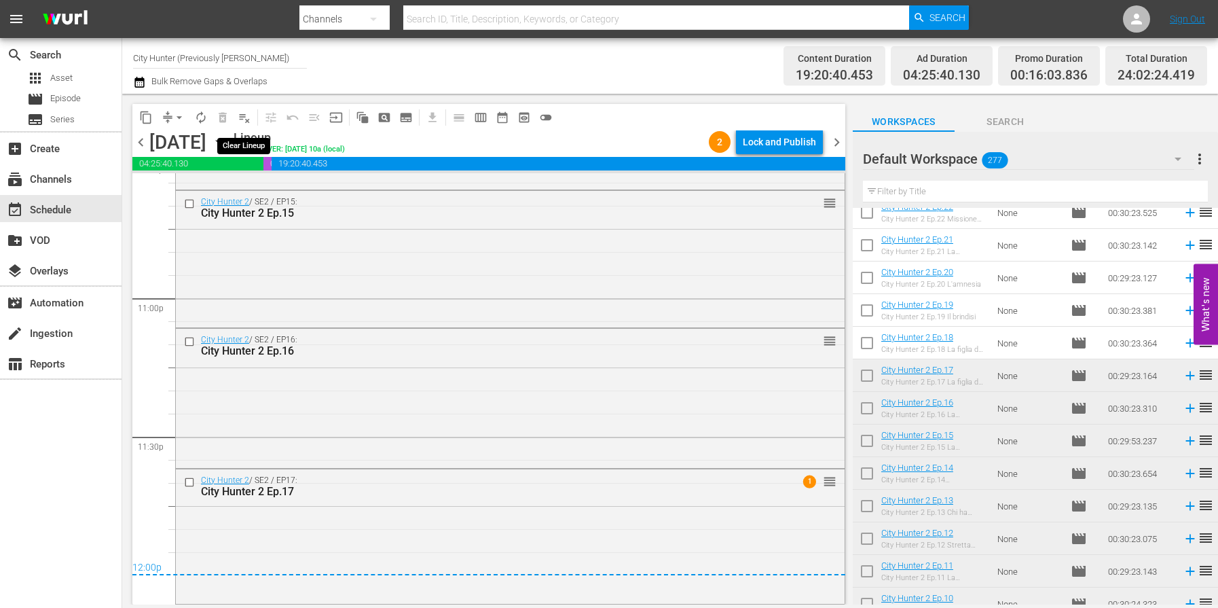
click at [242, 124] on span "playlist_remove_outlined" at bounding box center [245, 118] width 14 height 14
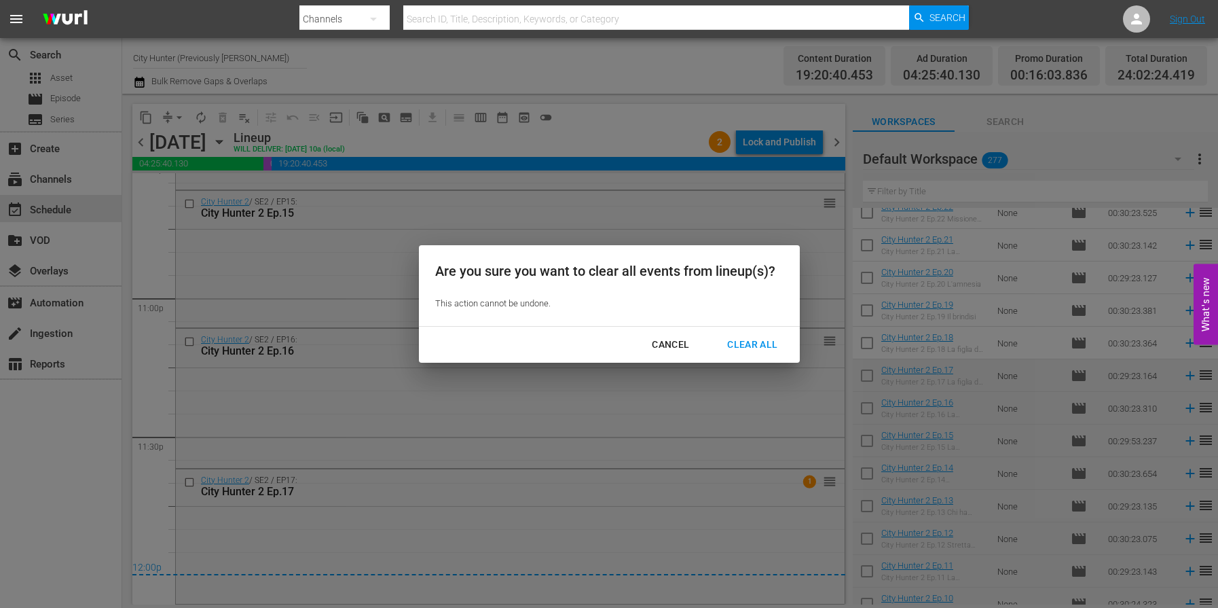
click at [757, 346] on div "Clear All" at bounding box center [753, 344] width 72 height 17
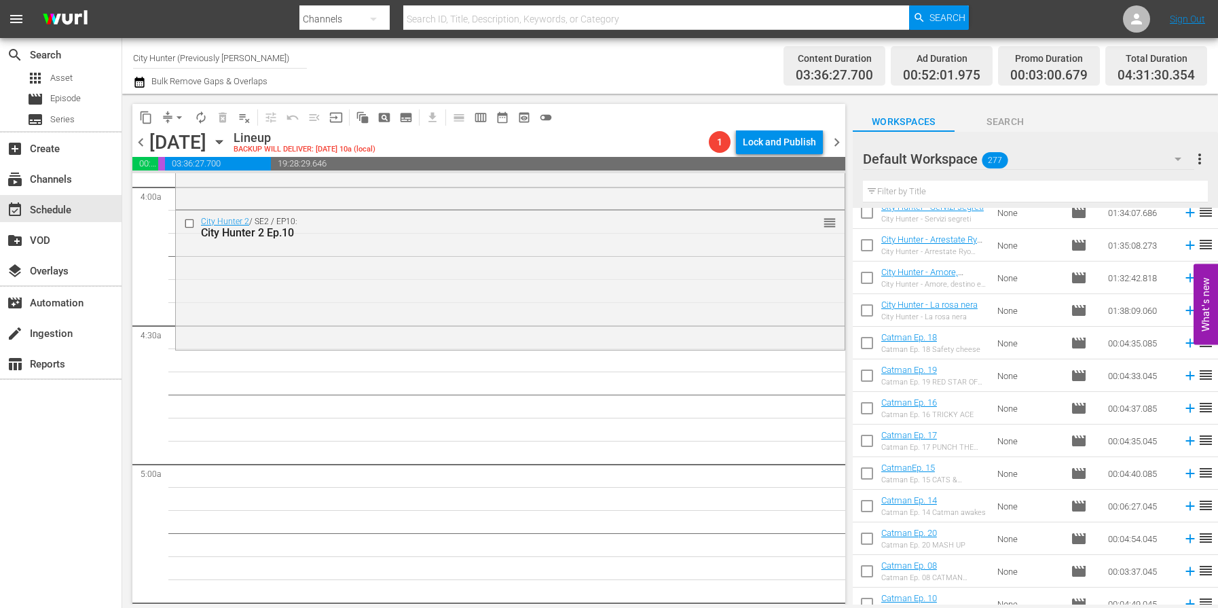
scroll to position [4993, 0]
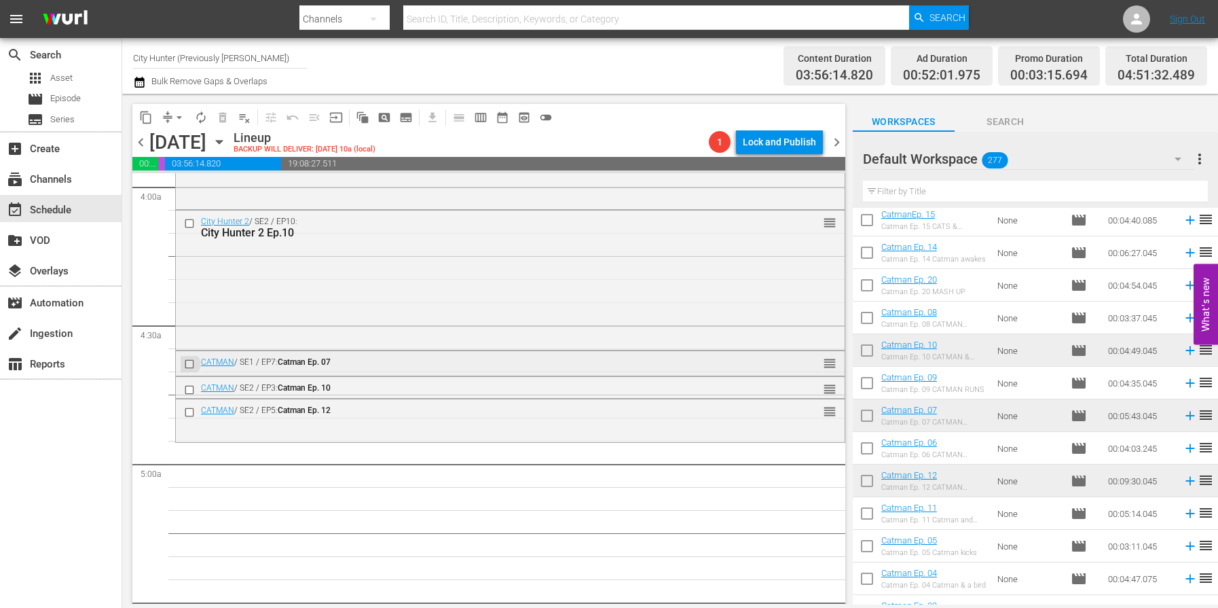
click at [188, 364] on input "checkbox" at bounding box center [191, 364] width 14 height 12
click at [223, 118] on span "delete_forever_outlined" at bounding box center [223, 118] width 14 height 14
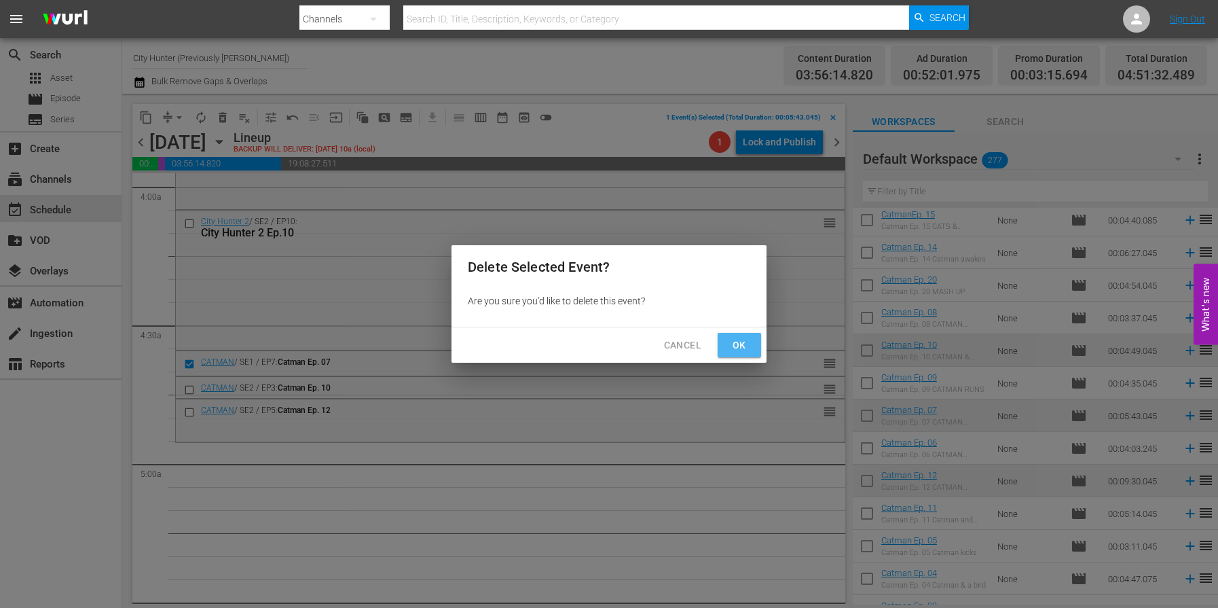
click at [732, 350] on span "Ok" at bounding box center [740, 345] width 22 height 17
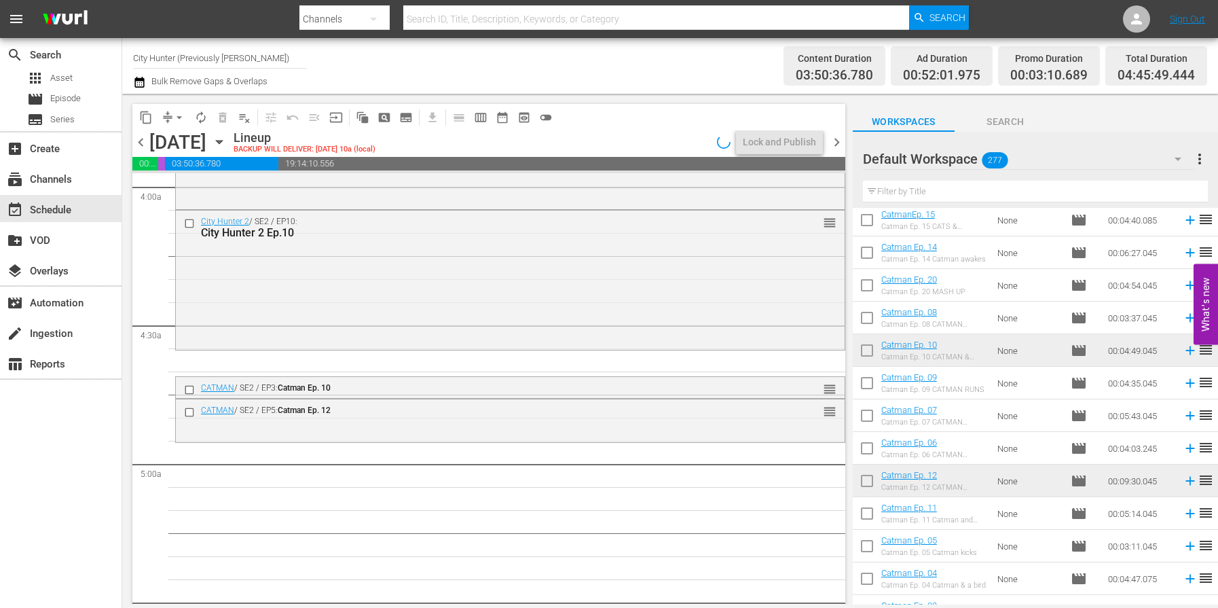
click at [181, 118] on span "arrow_drop_down" at bounding box center [180, 118] width 14 height 14
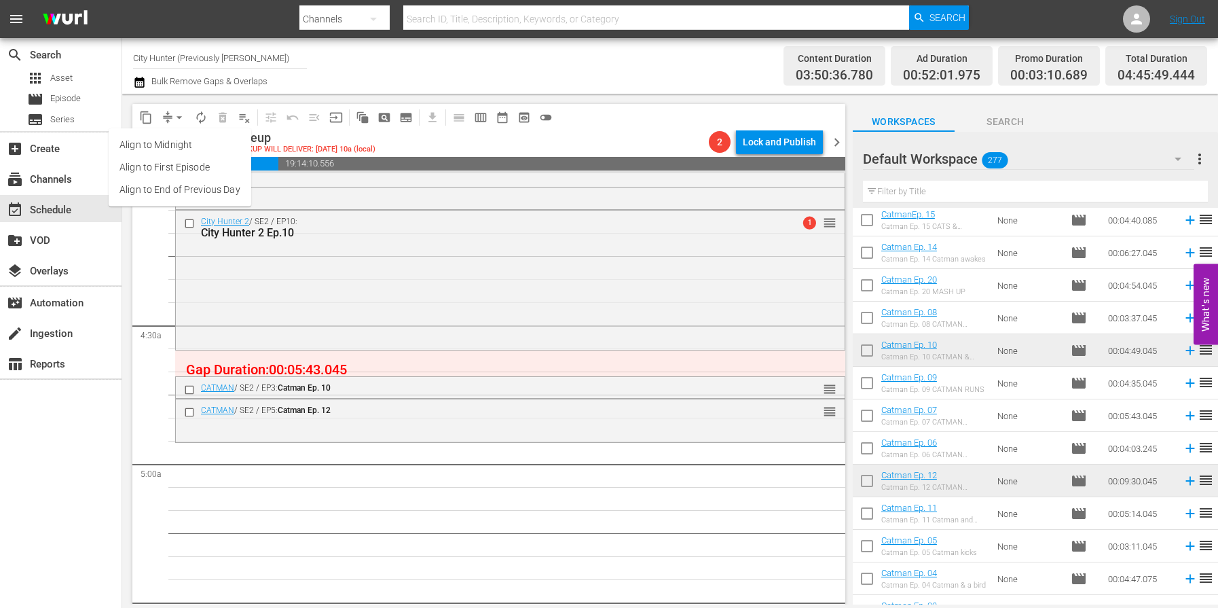
click at [226, 187] on li "Align to End of Previous Day" at bounding box center [180, 190] width 143 height 22
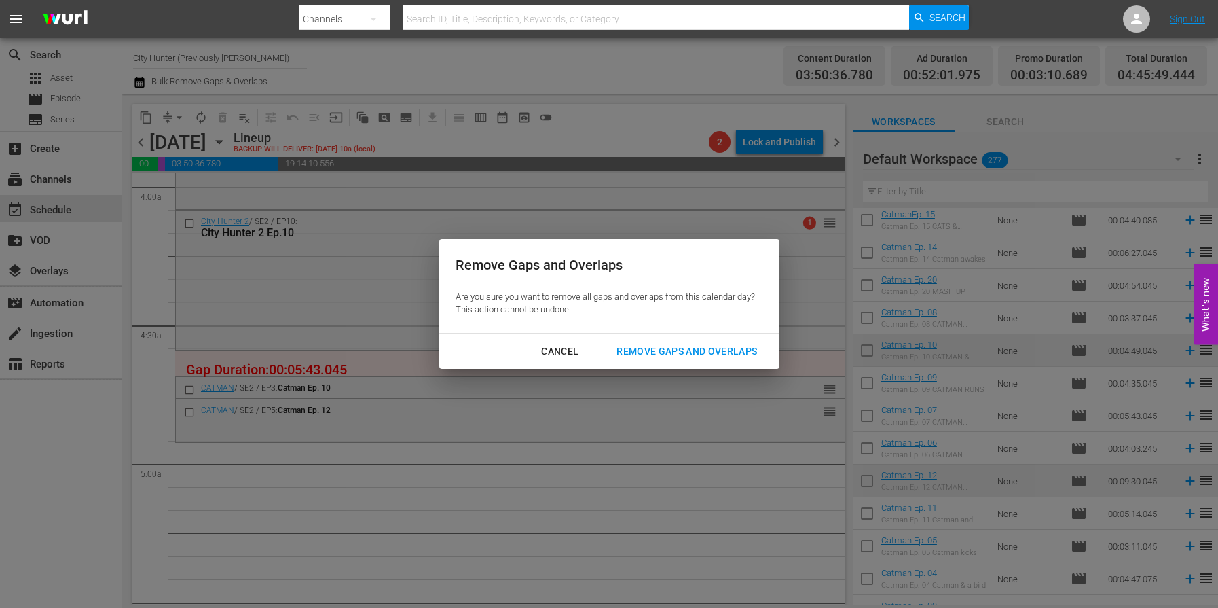
click at [689, 346] on div "Remove Gaps and Overlaps" at bounding box center [687, 351] width 162 height 17
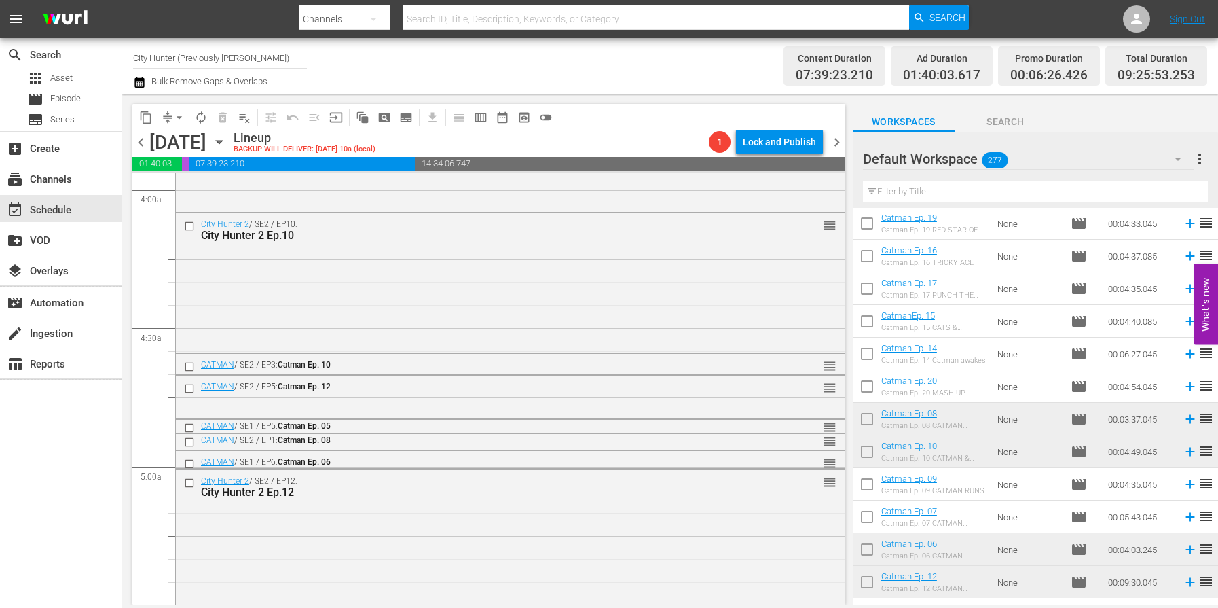
scroll to position [4937, 0]
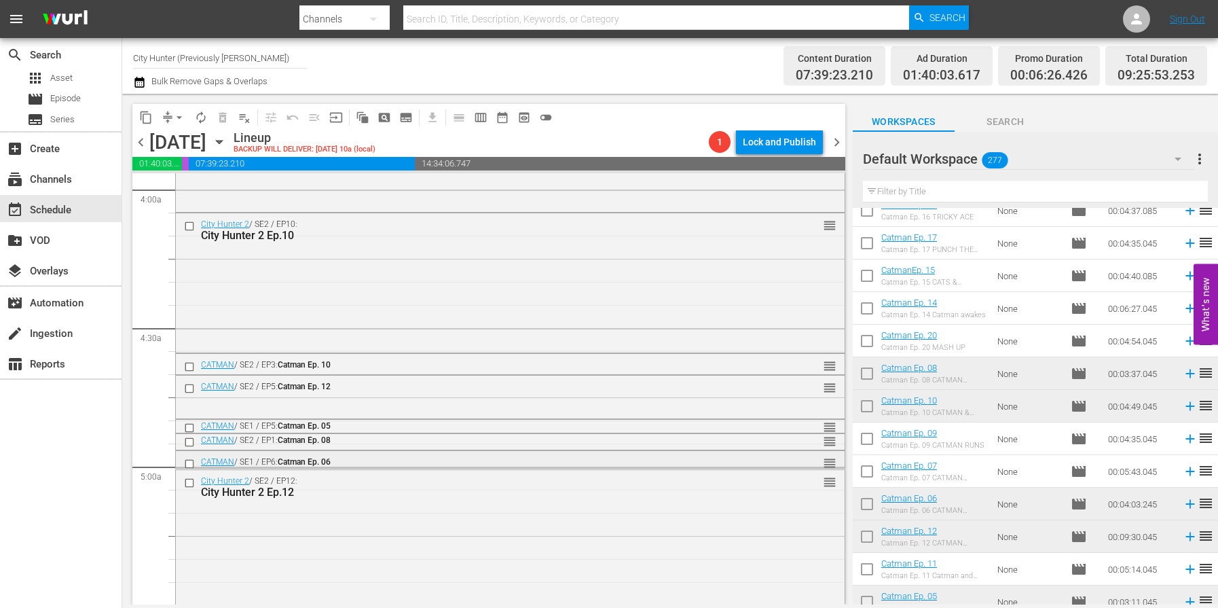
click at [188, 463] on input "checkbox" at bounding box center [191, 464] width 14 height 12
click at [223, 115] on span "delete_forever_outlined" at bounding box center [223, 118] width 14 height 14
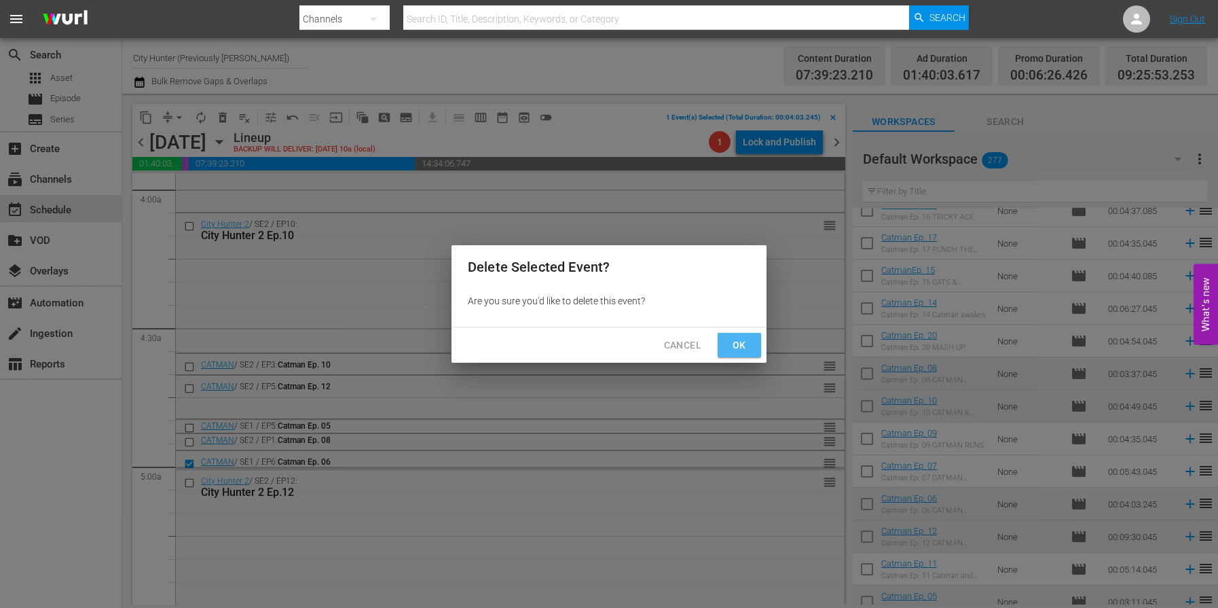
click at [729, 340] on span "Ok" at bounding box center [740, 345] width 22 height 17
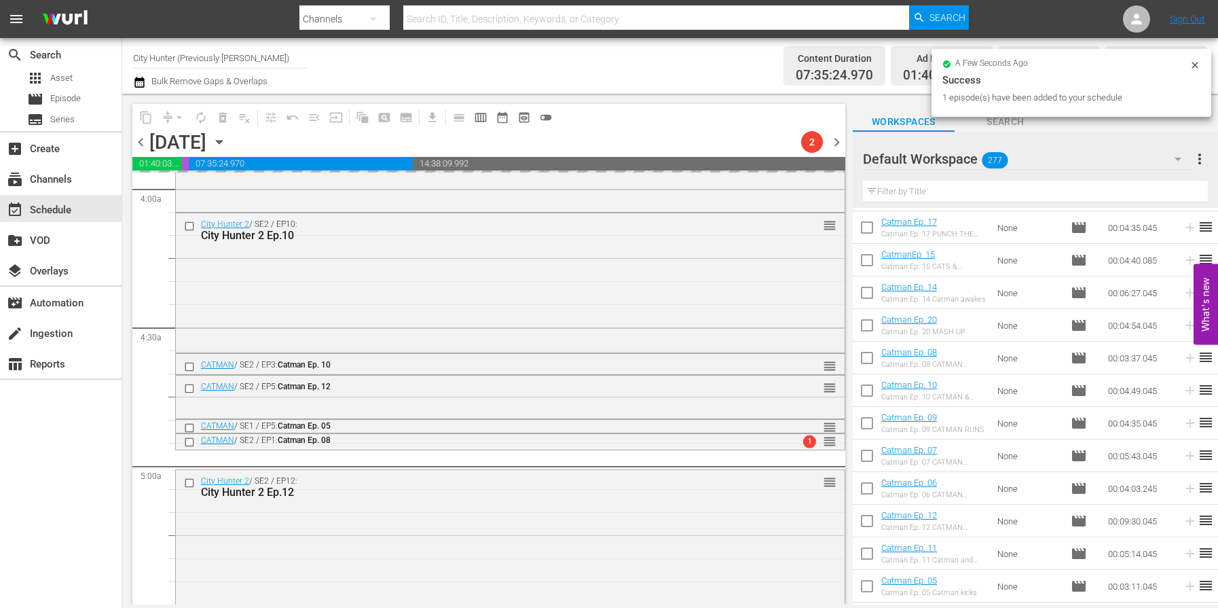
scroll to position [1093, 0]
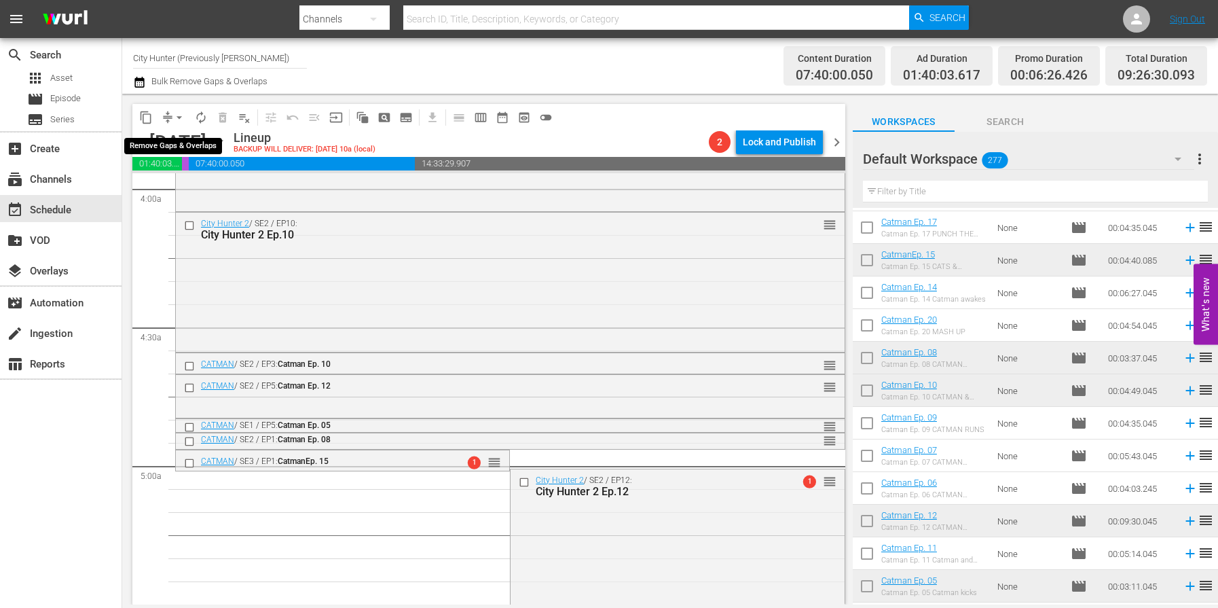
click at [176, 118] on span "arrow_drop_down" at bounding box center [180, 118] width 14 height 14
click at [187, 192] on li "Align to End of Previous Day" at bounding box center [180, 190] width 143 height 22
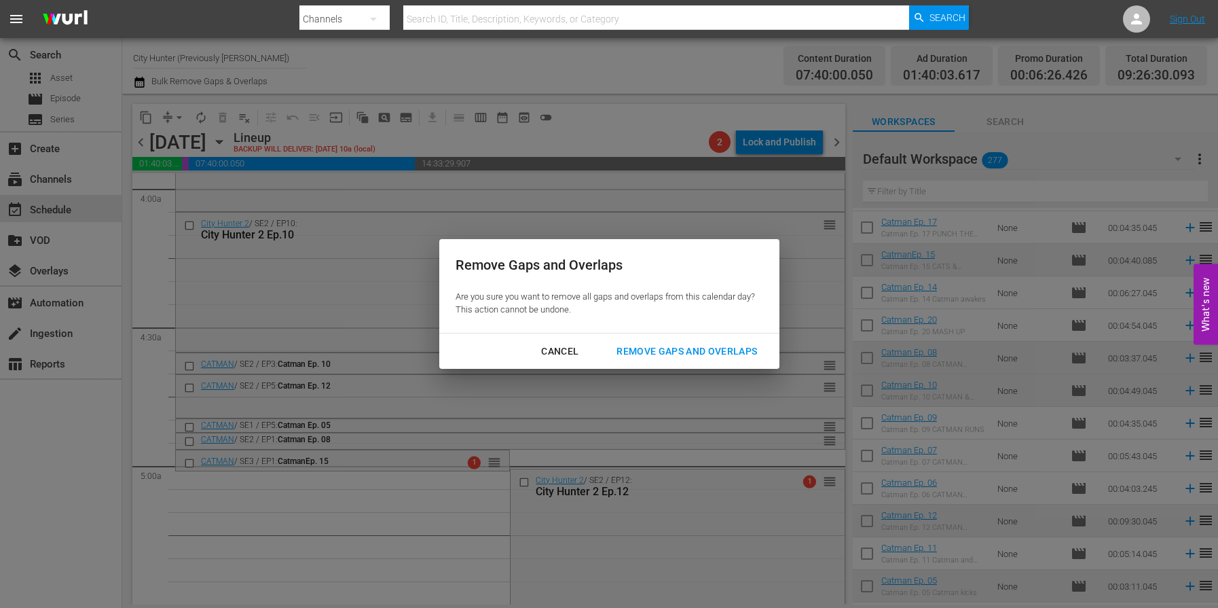
click at [668, 349] on div "Remove Gaps and Overlaps" at bounding box center [687, 351] width 162 height 17
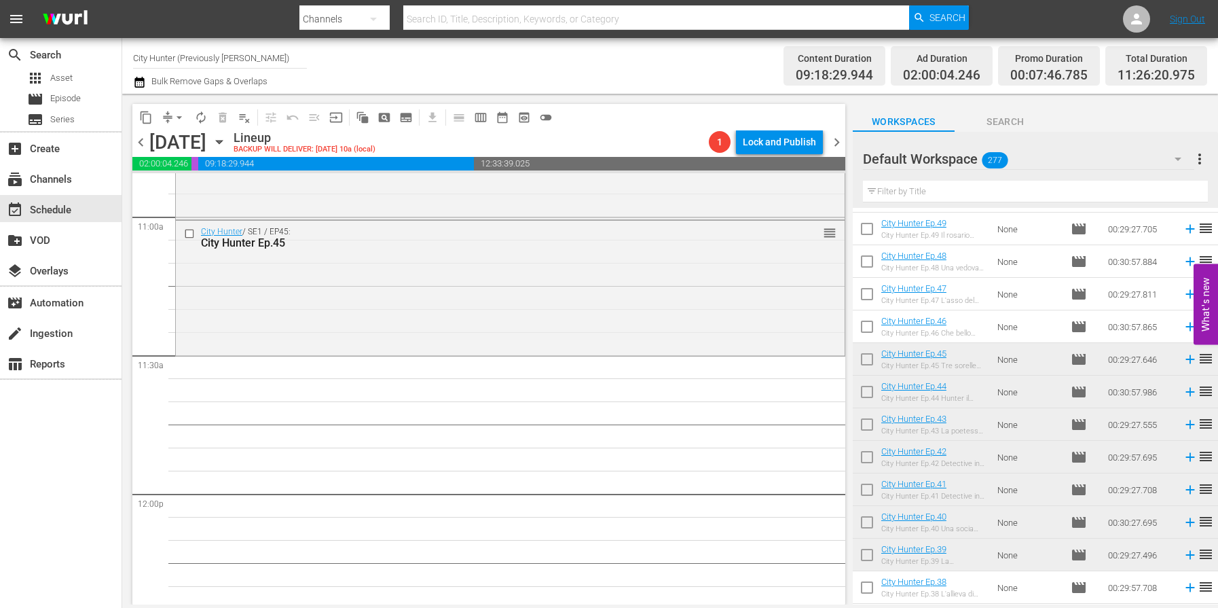
scroll to position [3034, 0]
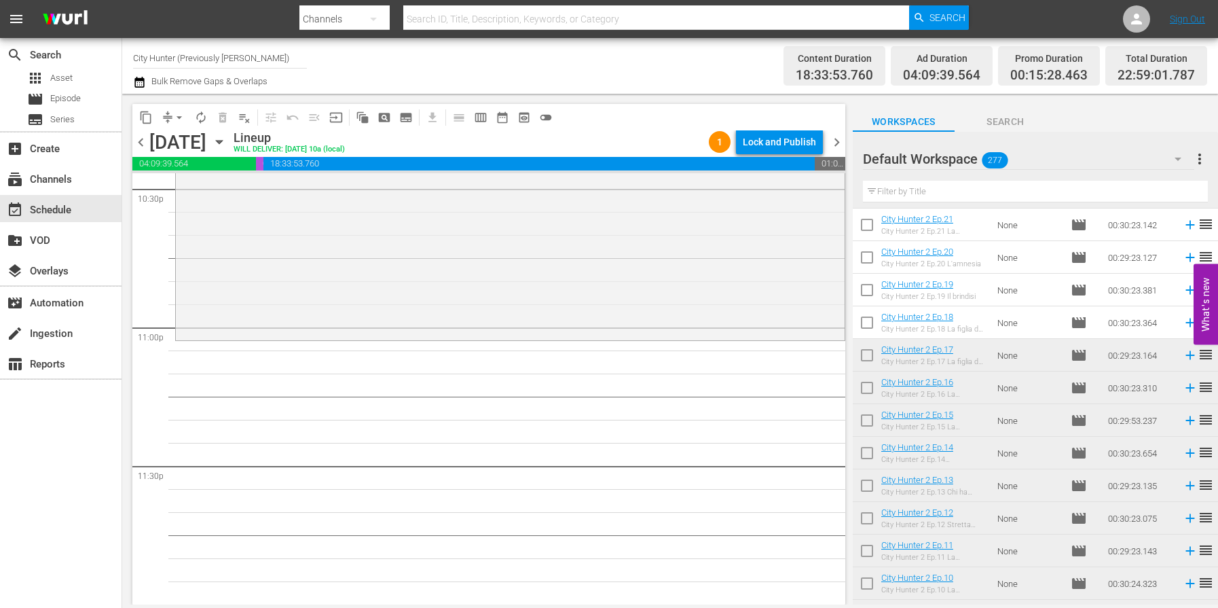
scroll to position [2313, 0]
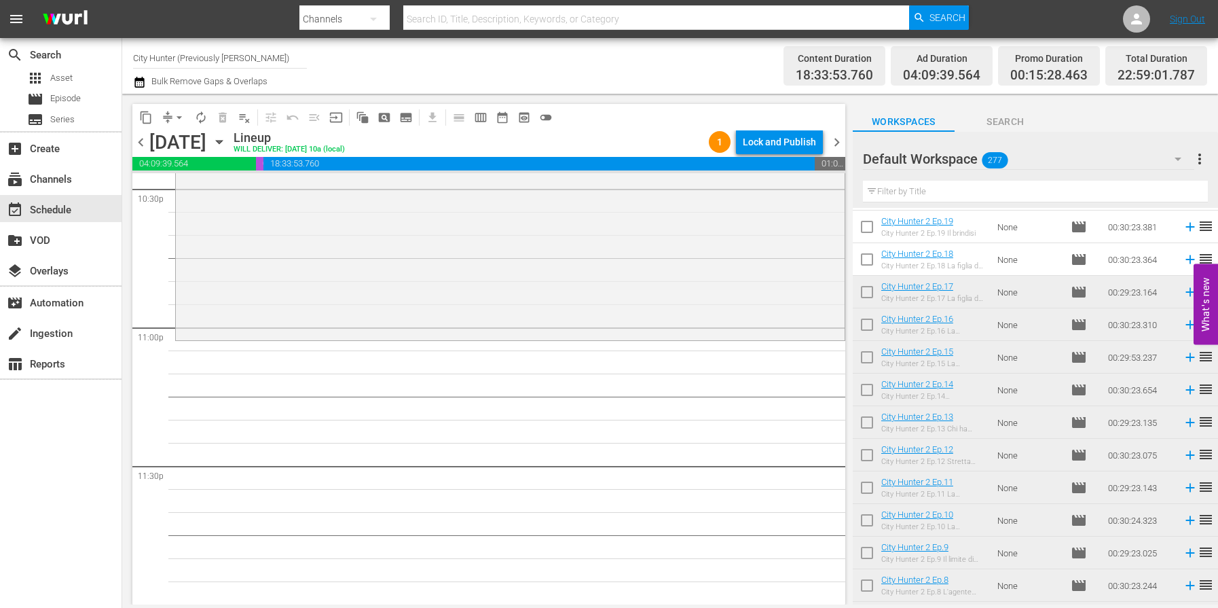
drag, startPoint x: 973, startPoint y: 318, endPoint x: 378, endPoint y: 21, distance: 664.9
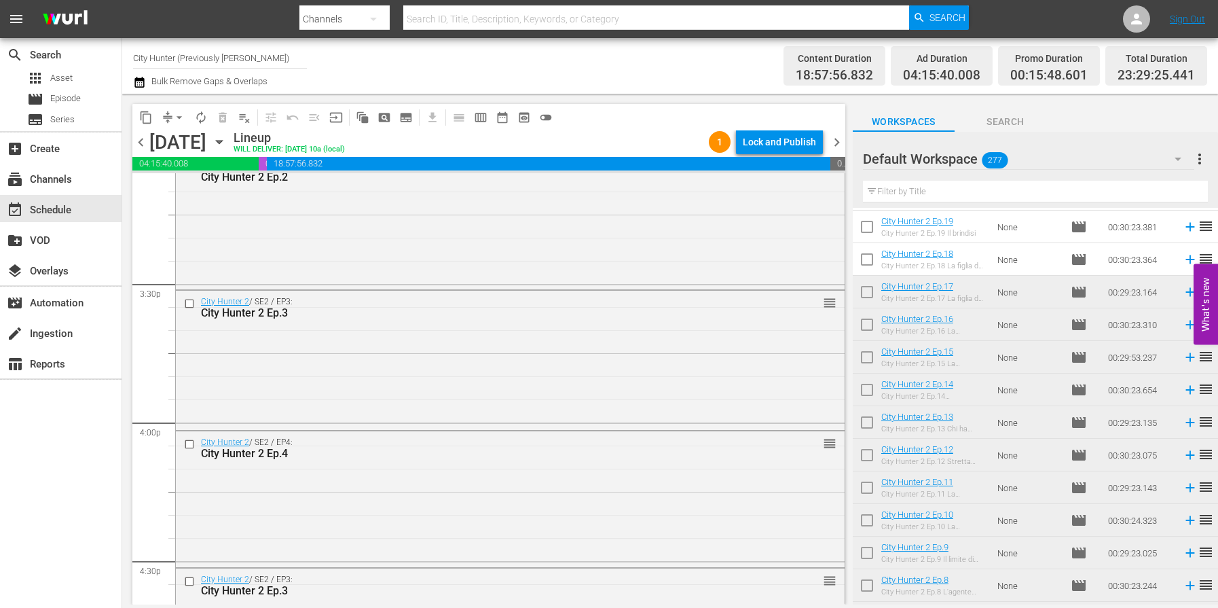
scroll to position [4411, 0]
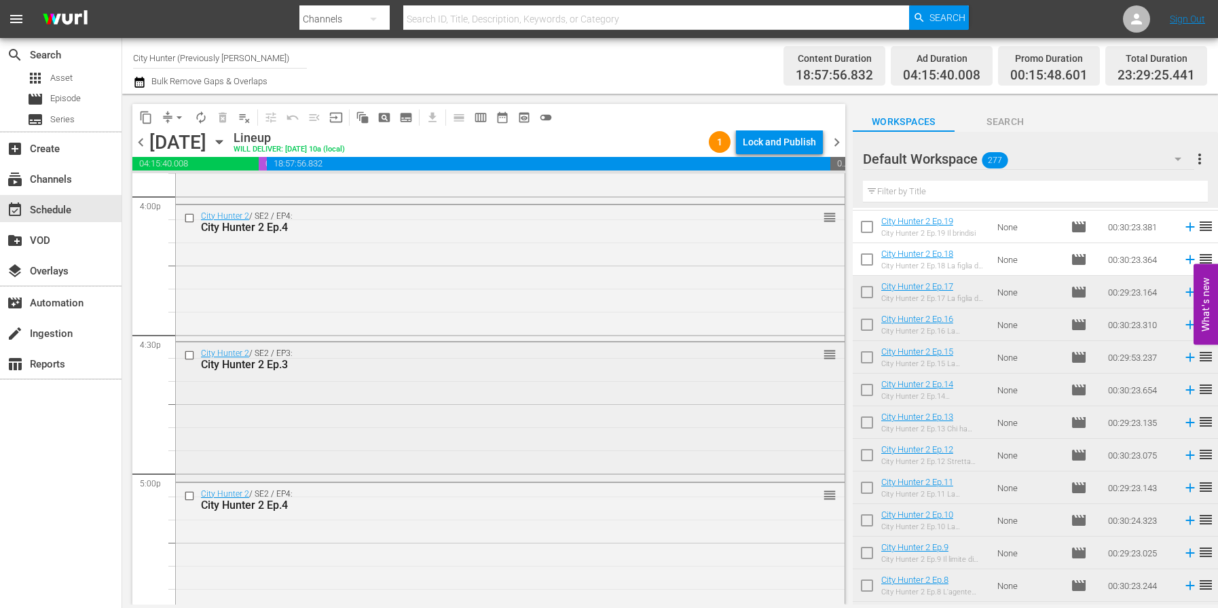
click at [188, 358] on input "checkbox" at bounding box center [191, 356] width 14 height 12
click at [188, 496] on input "checkbox" at bounding box center [191, 496] width 14 height 12
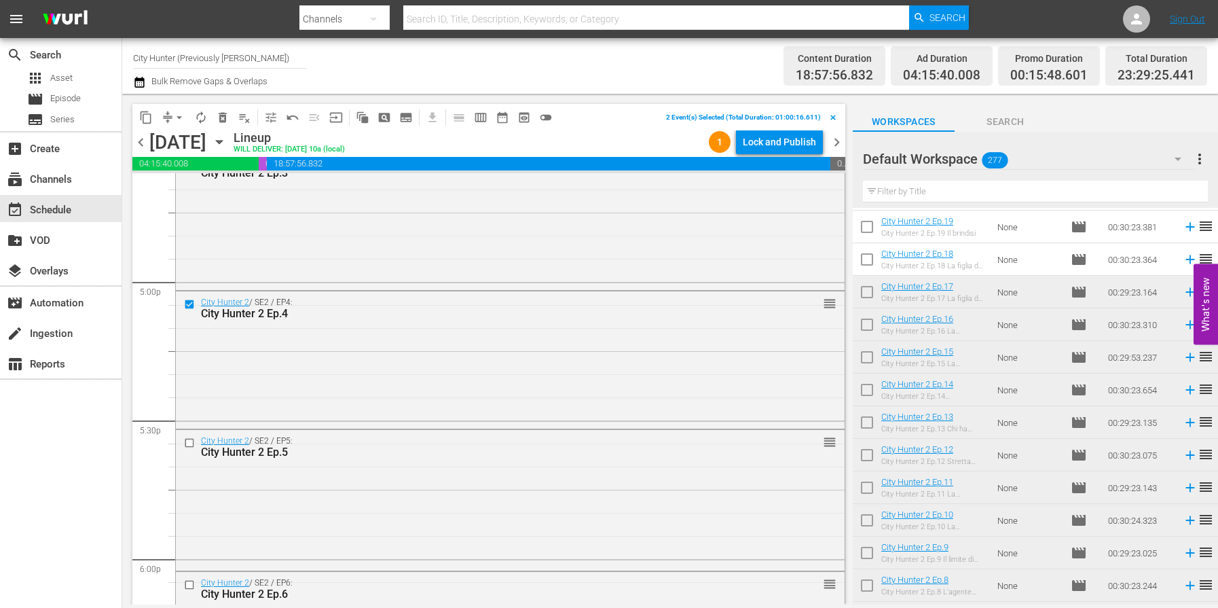
click at [223, 120] on span "delete_forever_outlined" at bounding box center [223, 118] width 14 height 14
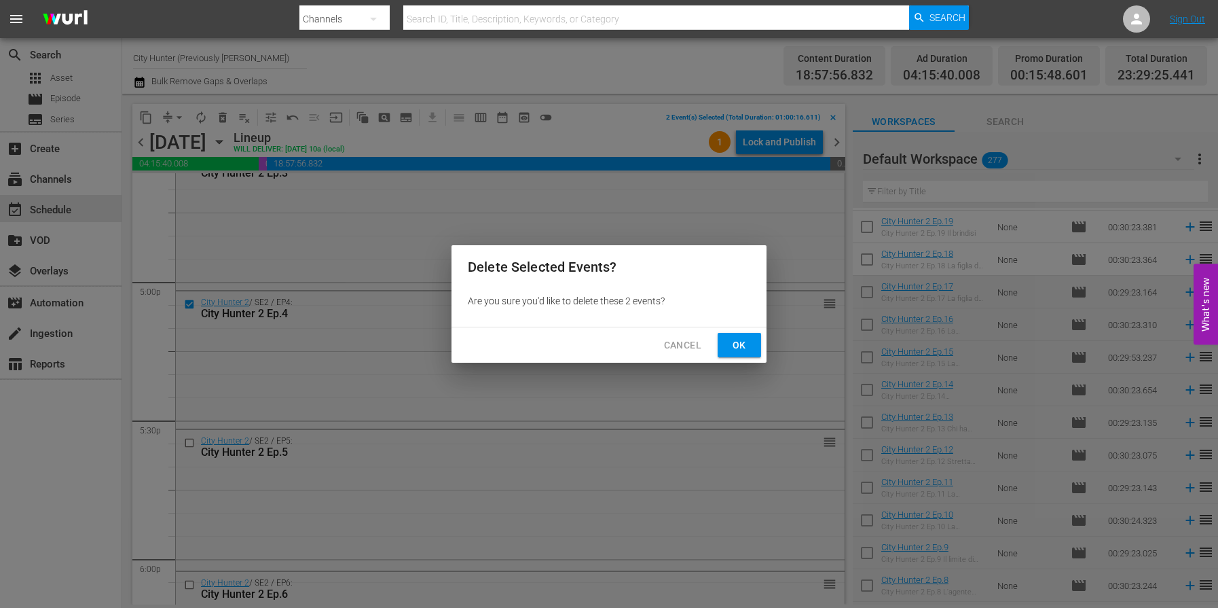
click at [726, 340] on button "Ok" at bounding box center [739, 345] width 43 height 25
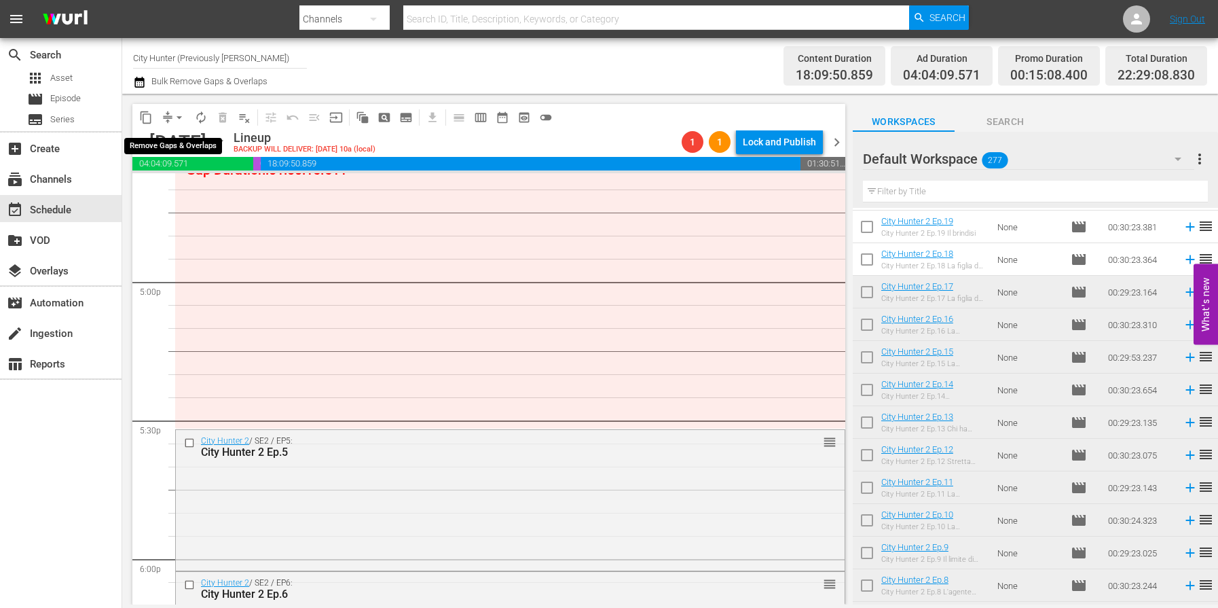
click at [180, 118] on span "arrow_drop_down" at bounding box center [180, 118] width 14 height 14
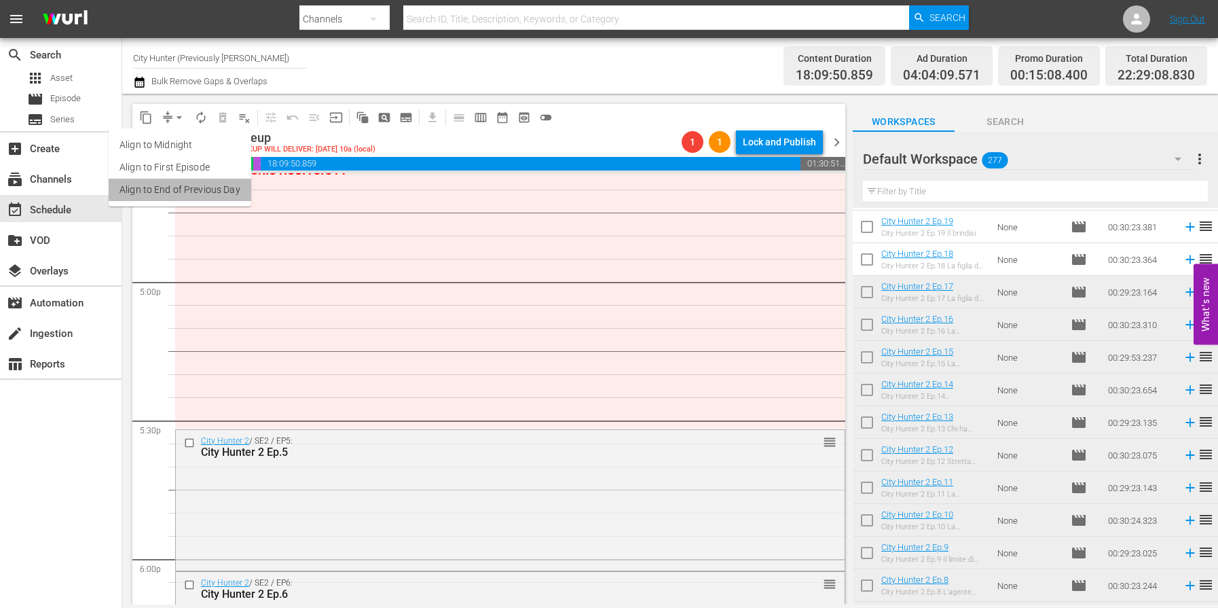
click at [185, 193] on li "Align to End of Previous Day" at bounding box center [180, 190] width 143 height 22
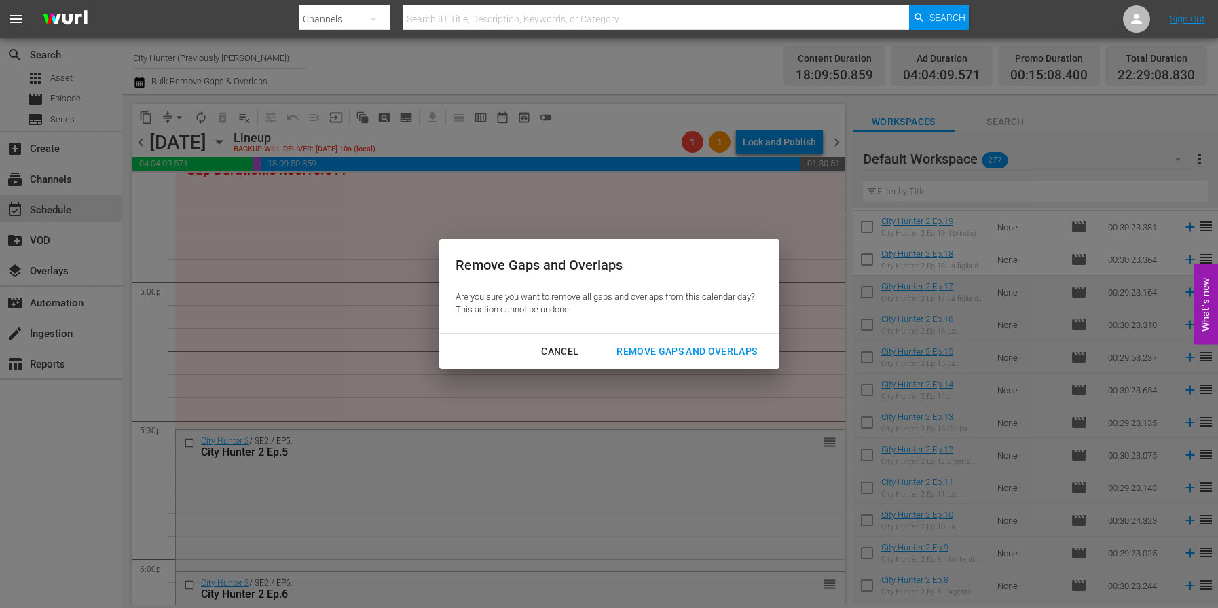
click at [687, 355] on div "Remove Gaps and Overlaps" at bounding box center [687, 351] width 162 height 17
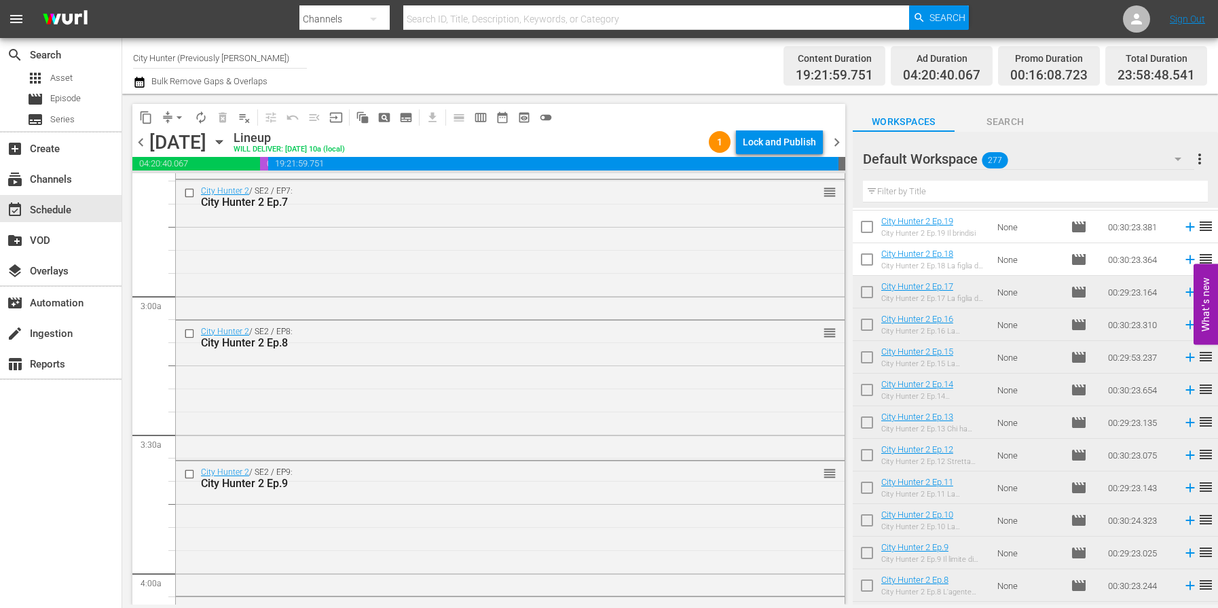
scroll to position [0, 0]
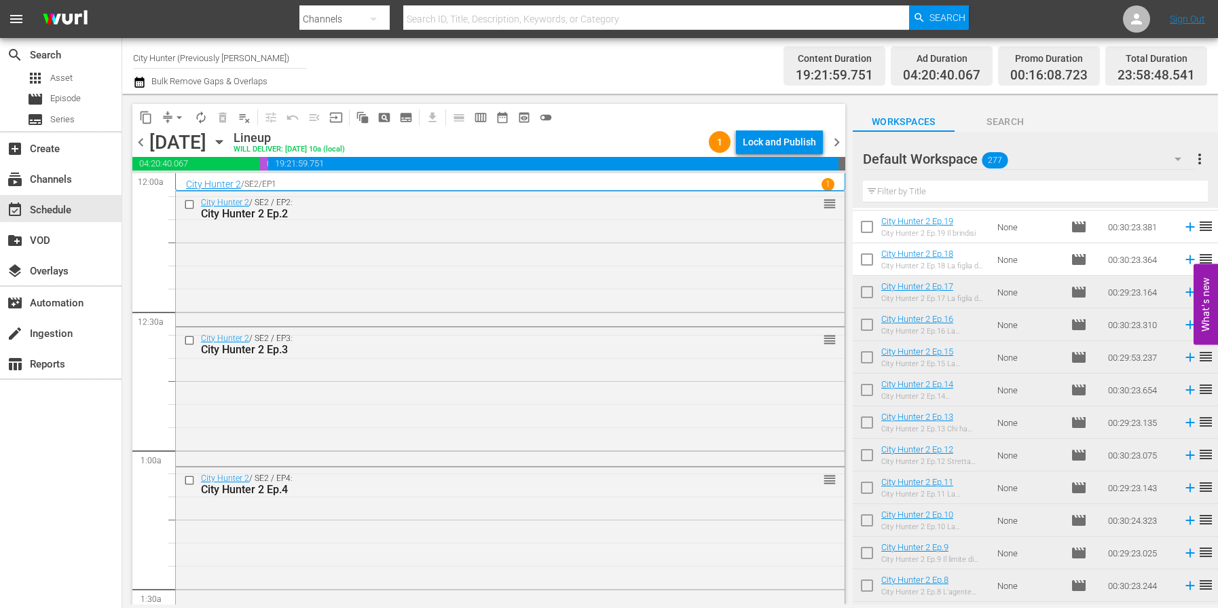
click at [835, 141] on span "chevron_right" at bounding box center [837, 142] width 17 height 17
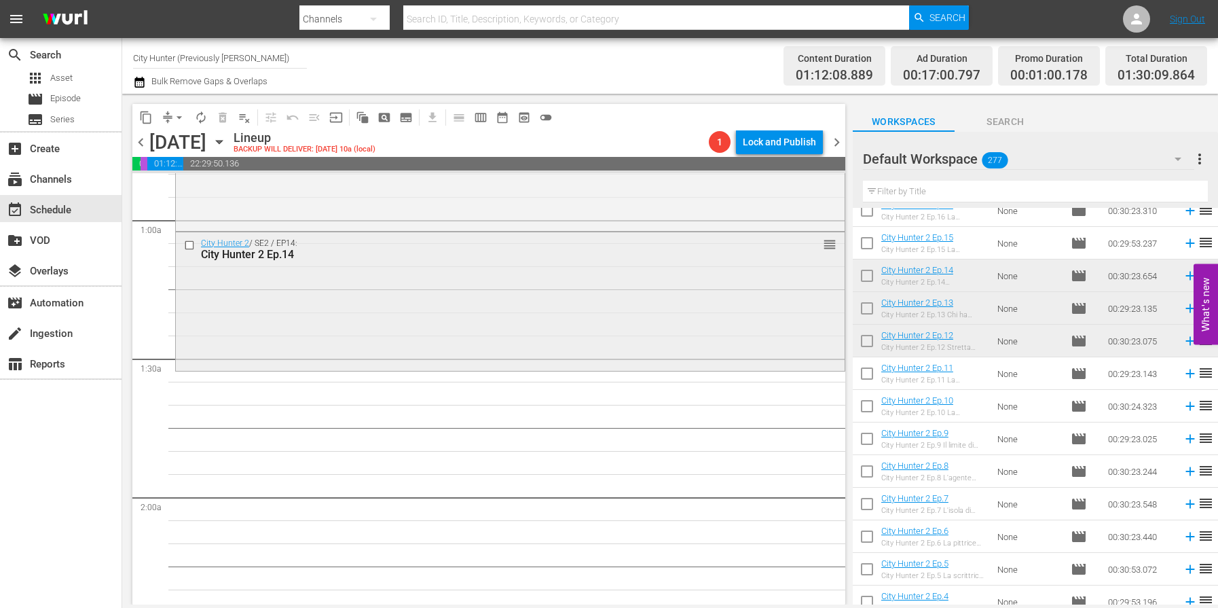
scroll to position [232, 0]
click at [239, 117] on span "playlist_remove_outlined" at bounding box center [245, 118] width 14 height 14
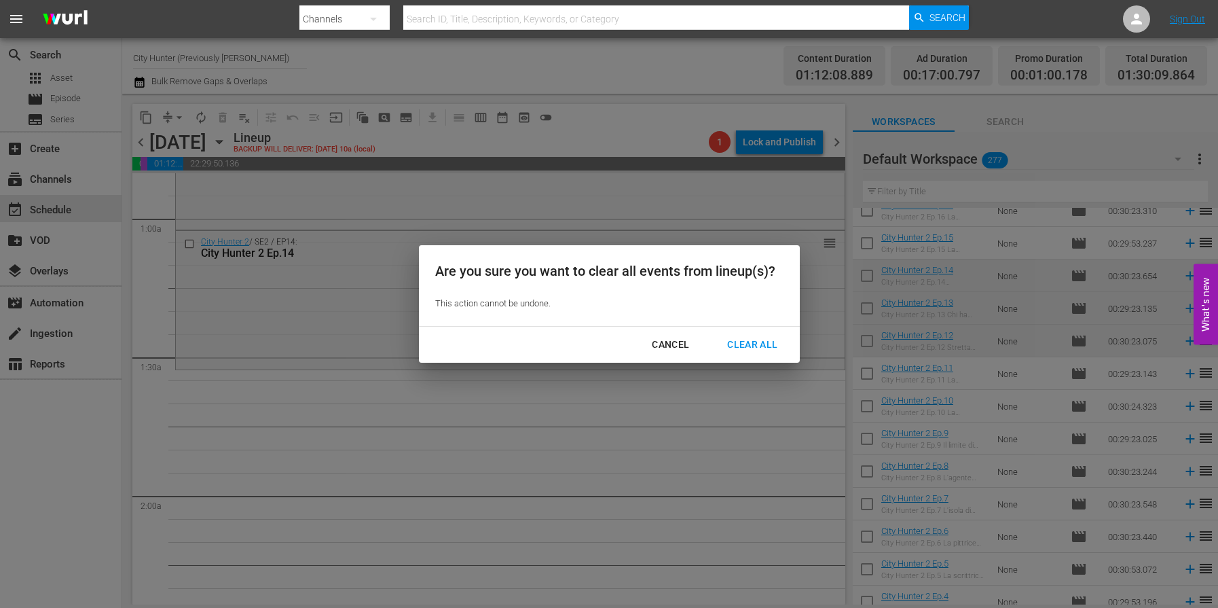
click at [771, 346] on div "Clear All" at bounding box center [753, 344] width 72 height 17
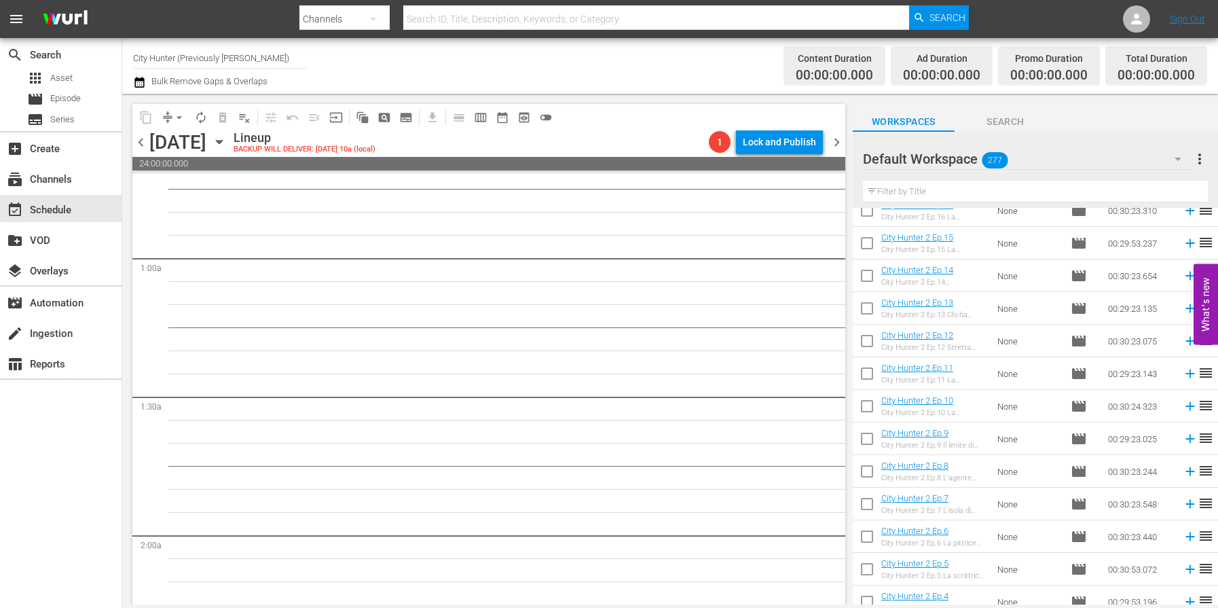
scroll to position [195, 0]
